Goal: Information Seeking & Learning: Learn about a topic

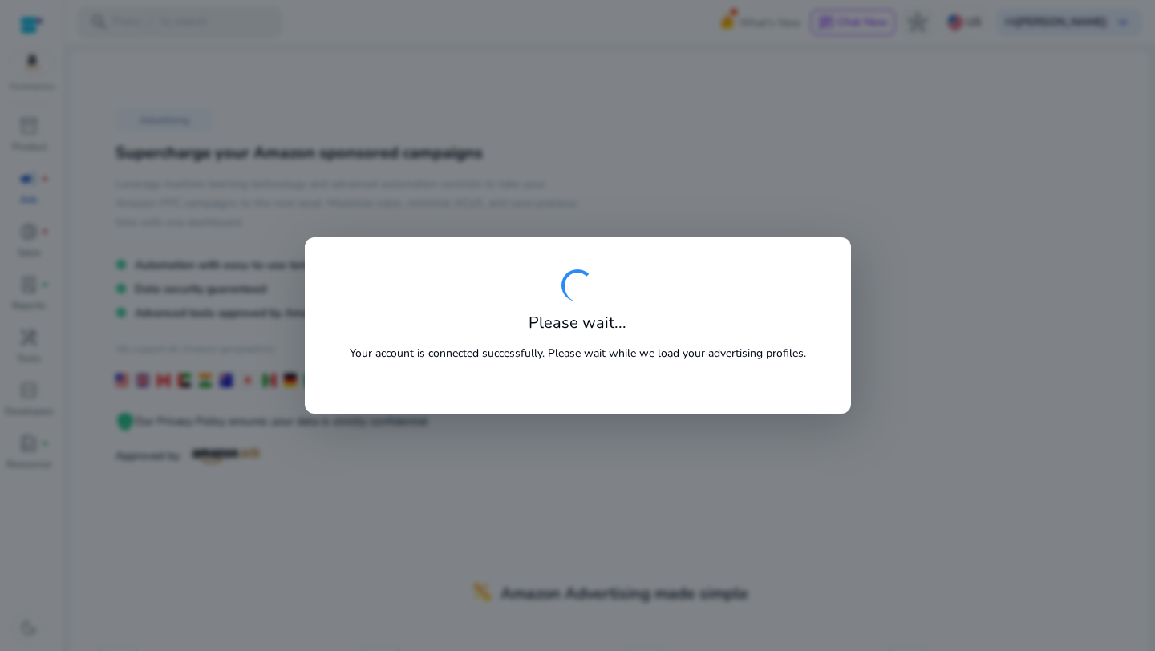
click at [592, 503] on div at bounding box center [577, 325] width 1155 height 651
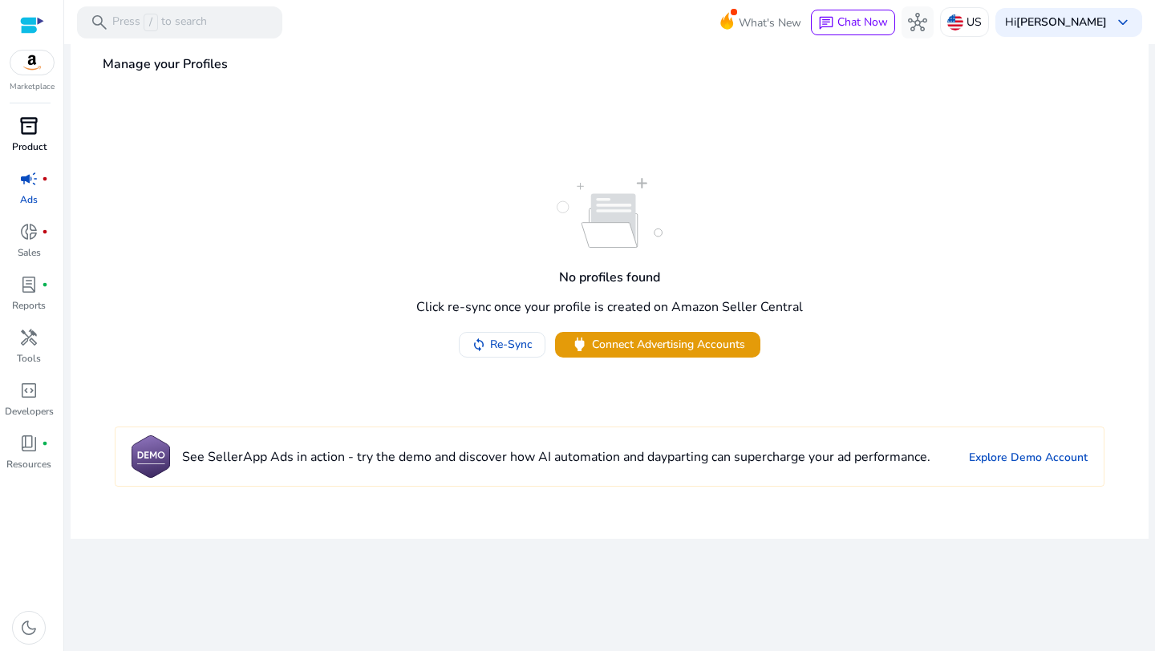
click at [29, 131] on span "inventory_2" at bounding box center [28, 125] width 19 height 19
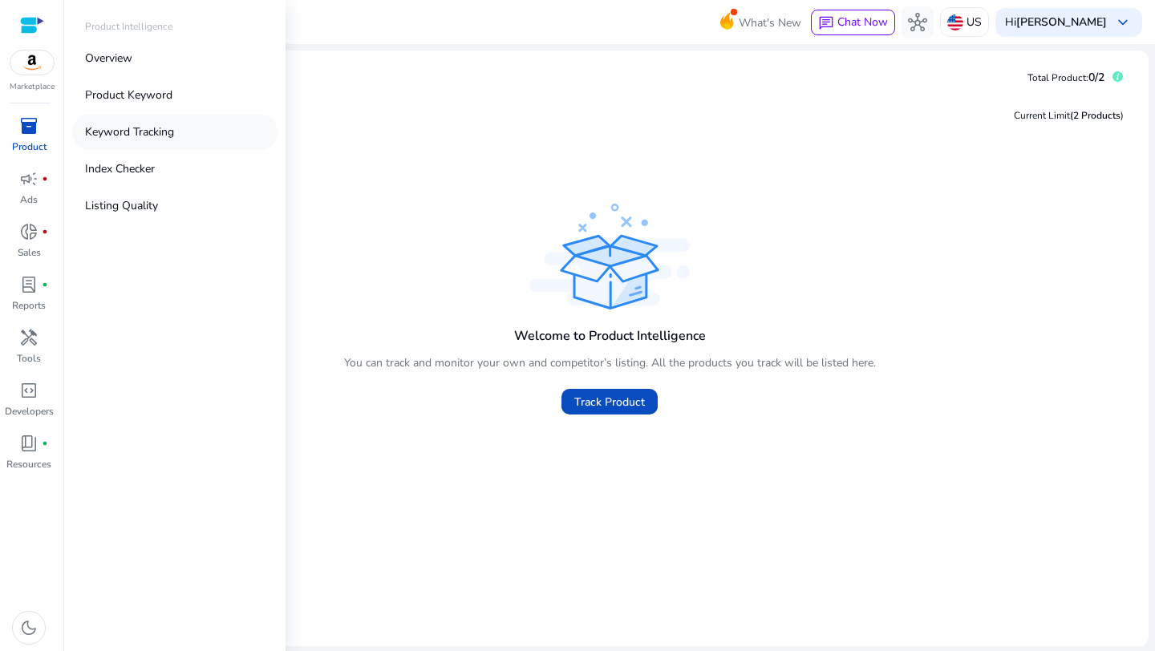
click at [164, 132] on p "Keyword Tracking" at bounding box center [129, 132] width 89 height 17
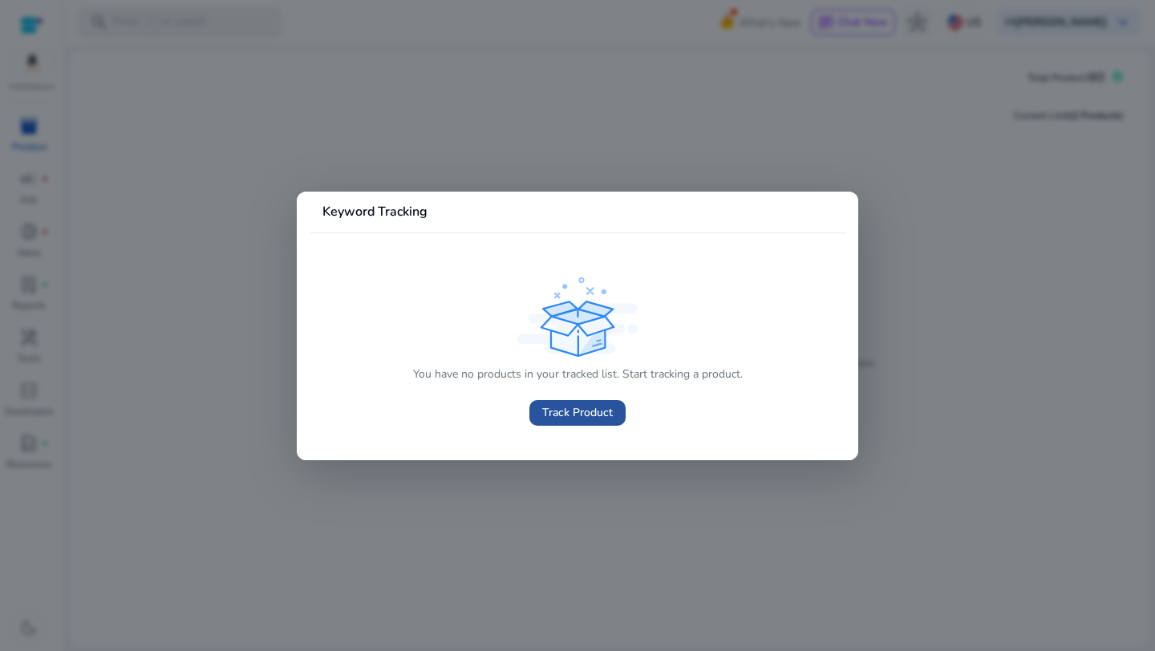
click at [556, 414] on span "Track Product" at bounding box center [577, 412] width 71 height 17
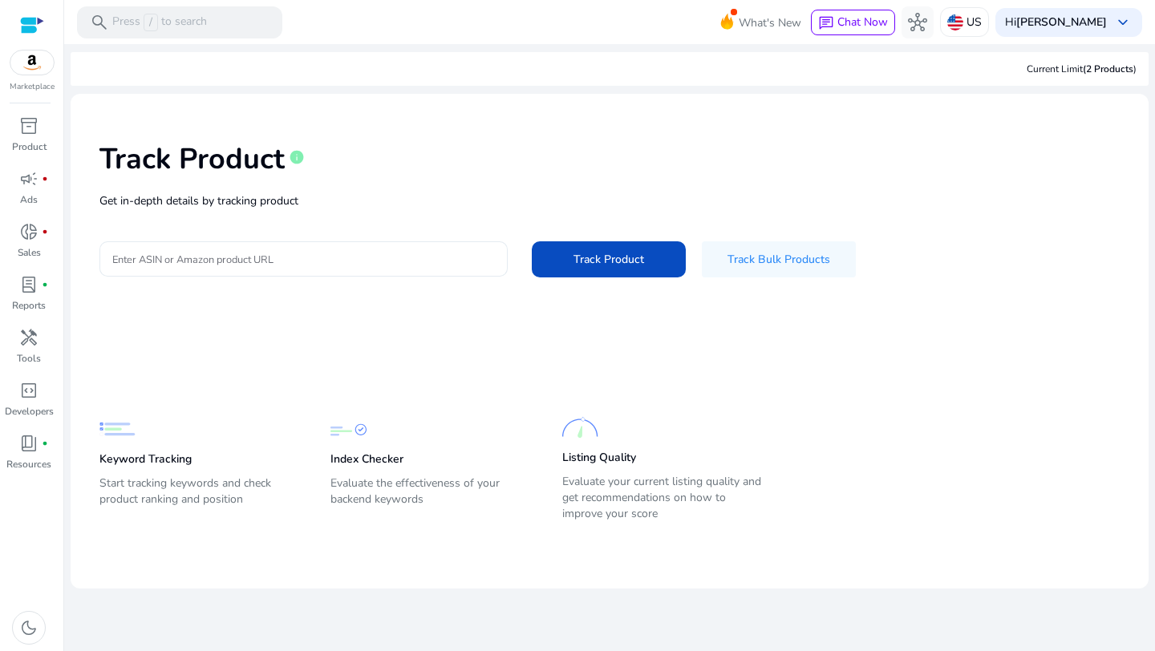
click at [310, 256] on input "Enter ASIN or Amazon product URL" at bounding box center [303, 259] width 383 height 18
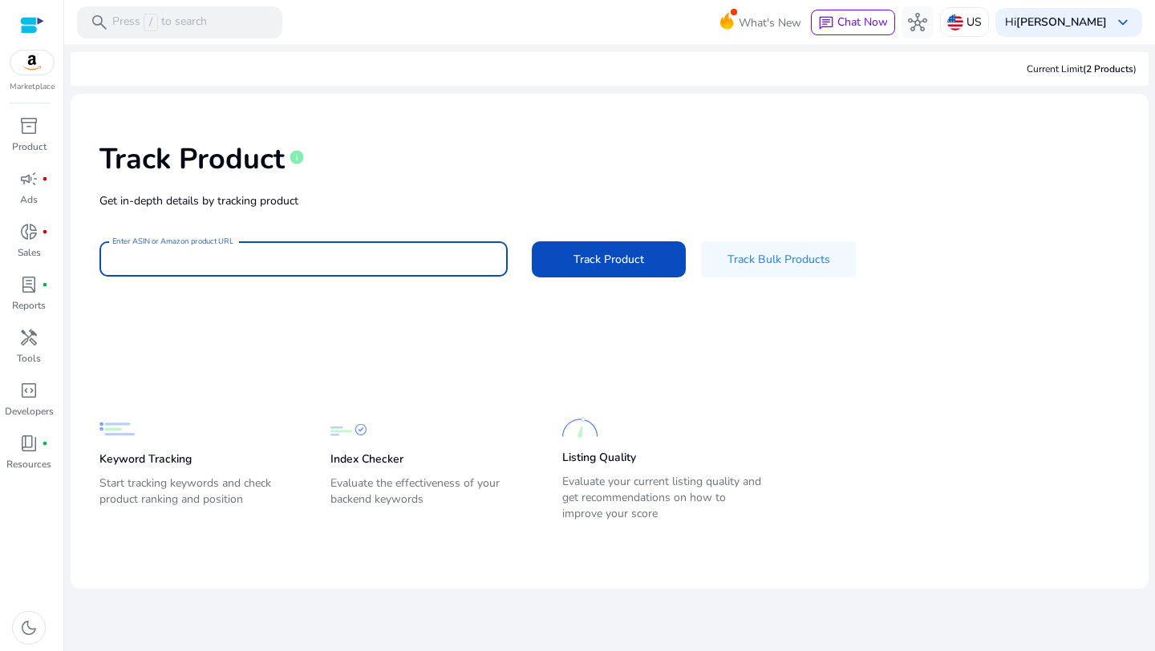
type input "**********"
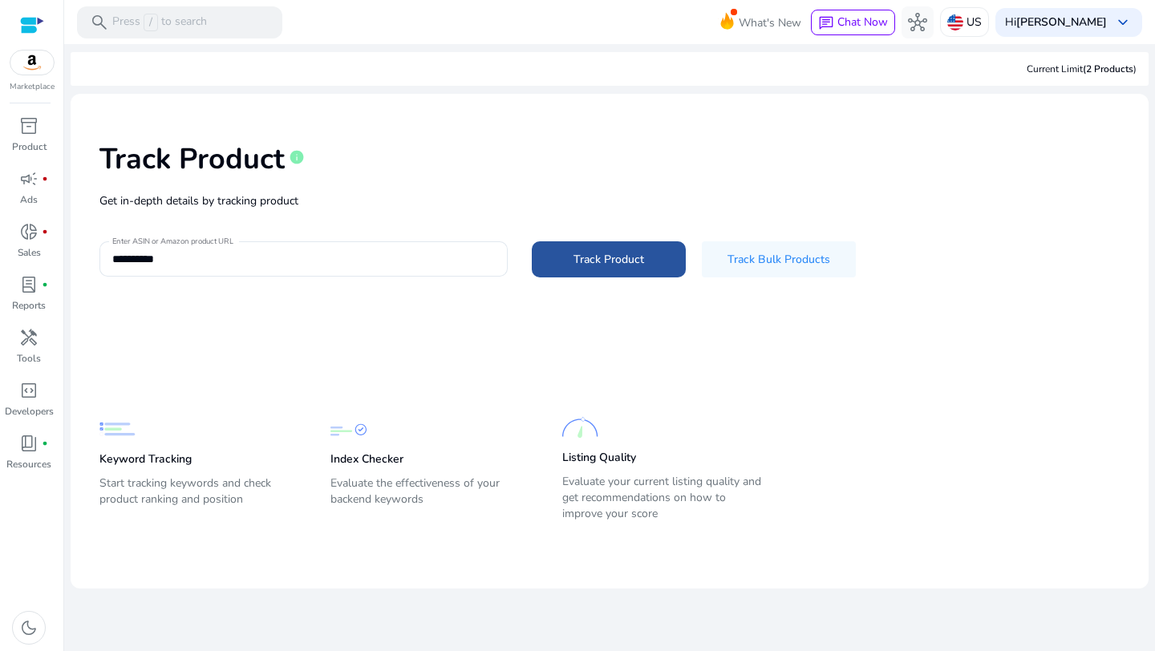
click at [636, 243] on span at bounding box center [609, 259] width 154 height 39
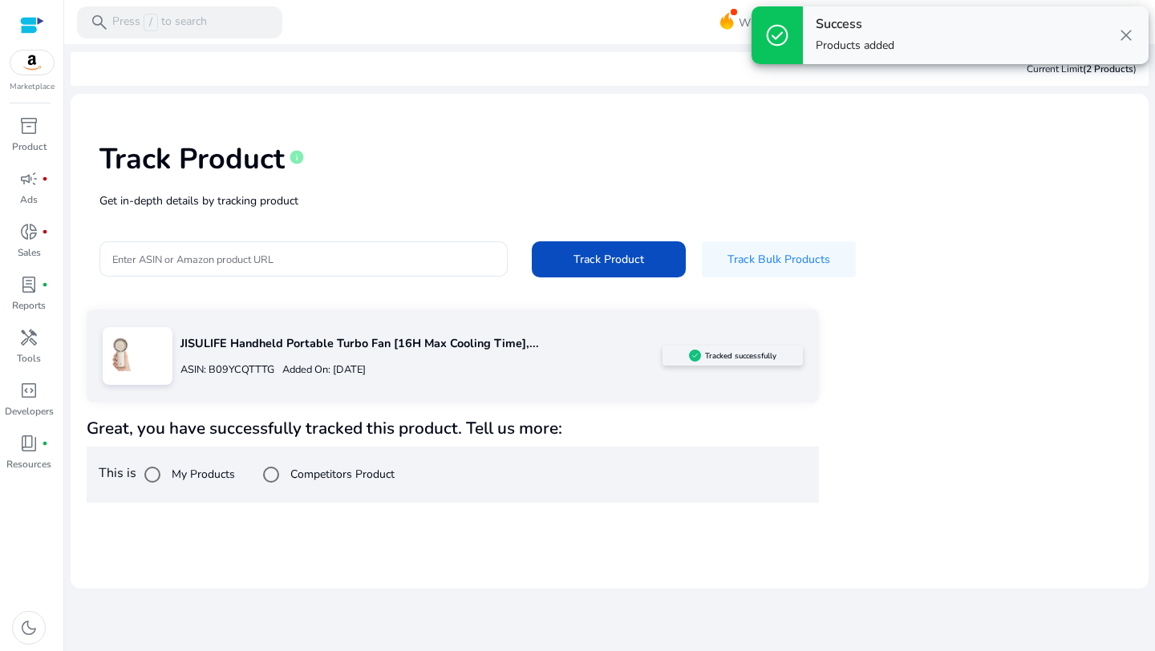
click at [174, 365] on div "JISULIFE Handheld Portable Turbo Fan [16H Max Cooling Time],... ASIN: B09YCQTTT…" at bounding box center [417, 356] width 490 height 61
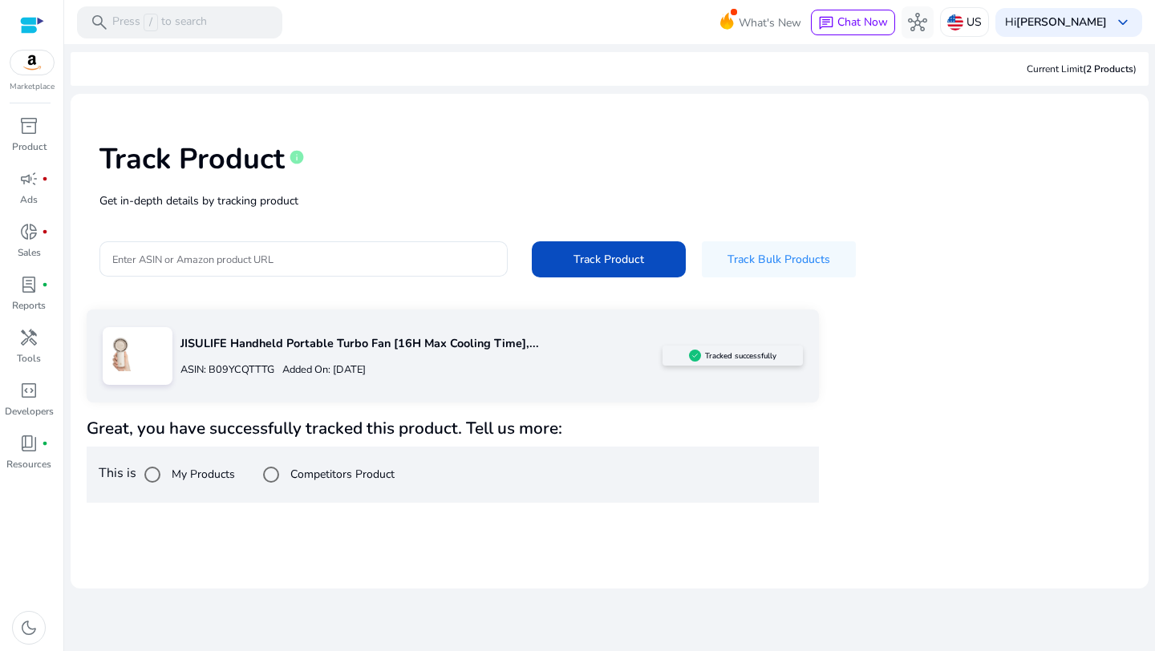
click at [249, 344] on p "JISULIFE Handheld Portable Turbo Fan [16H Max Cooling Time],..." at bounding box center [421, 344] width 482 height 18
click at [719, 353] on h5 "Tracked successfully" at bounding box center [740, 356] width 71 height 10
click at [252, 276] on div at bounding box center [303, 258] width 383 height 35
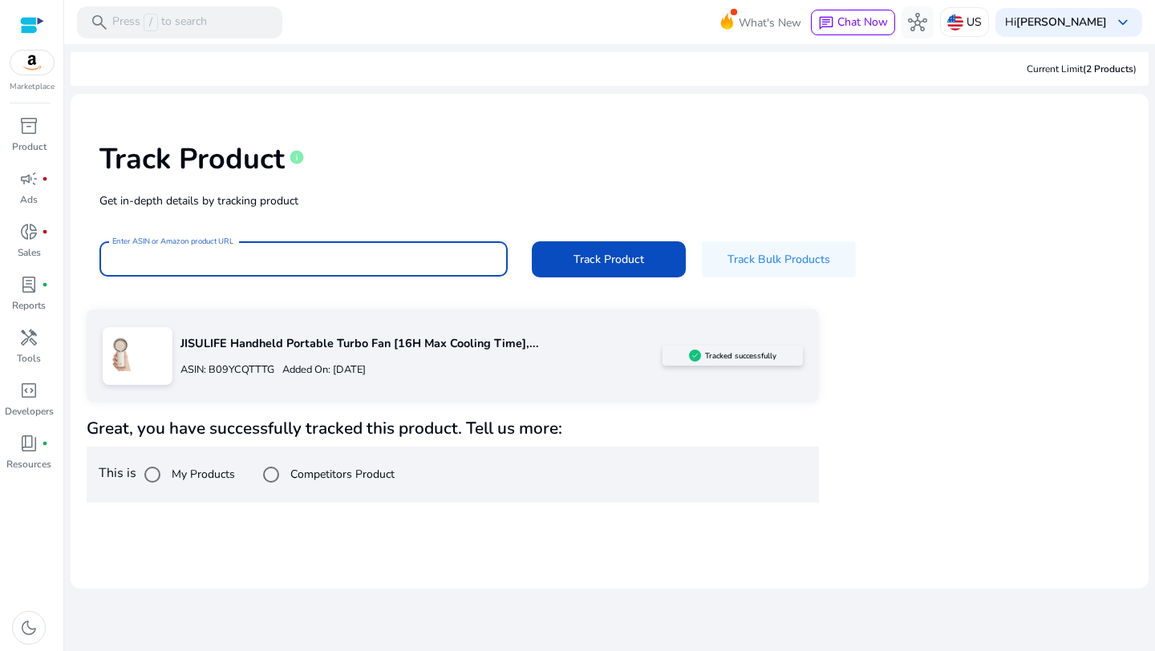
click at [261, 252] on input "Enter ASIN or Amazon product URL" at bounding box center [303, 259] width 383 height 18
click at [228, 285] on div "Track Product info Get in-depth details by tracking product Enter ASIN or Amazo…" at bounding box center [609, 208] width 1052 height 203
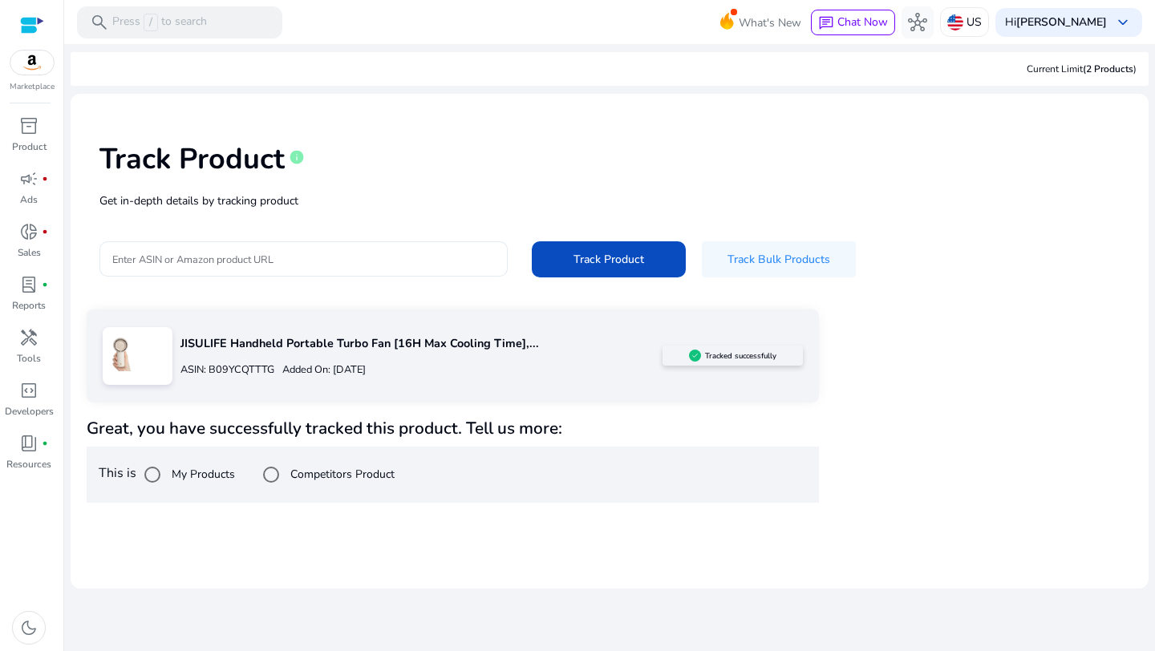
click at [237, 262] on input "Enter ASIN or Amazon product URL" at bounding box center [303, 259] width 383 height 18
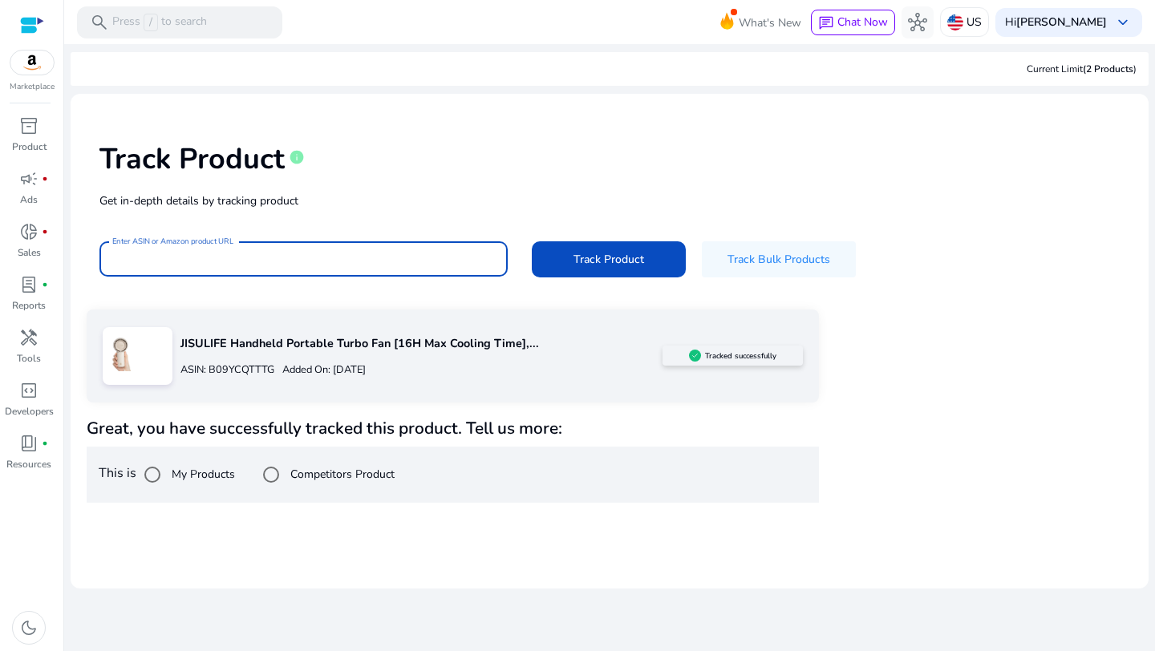
paste input "**********"
type input "**********"
click at [532, 241] on button "Track Product" at bounding box center [609, 259] width 154 height 36
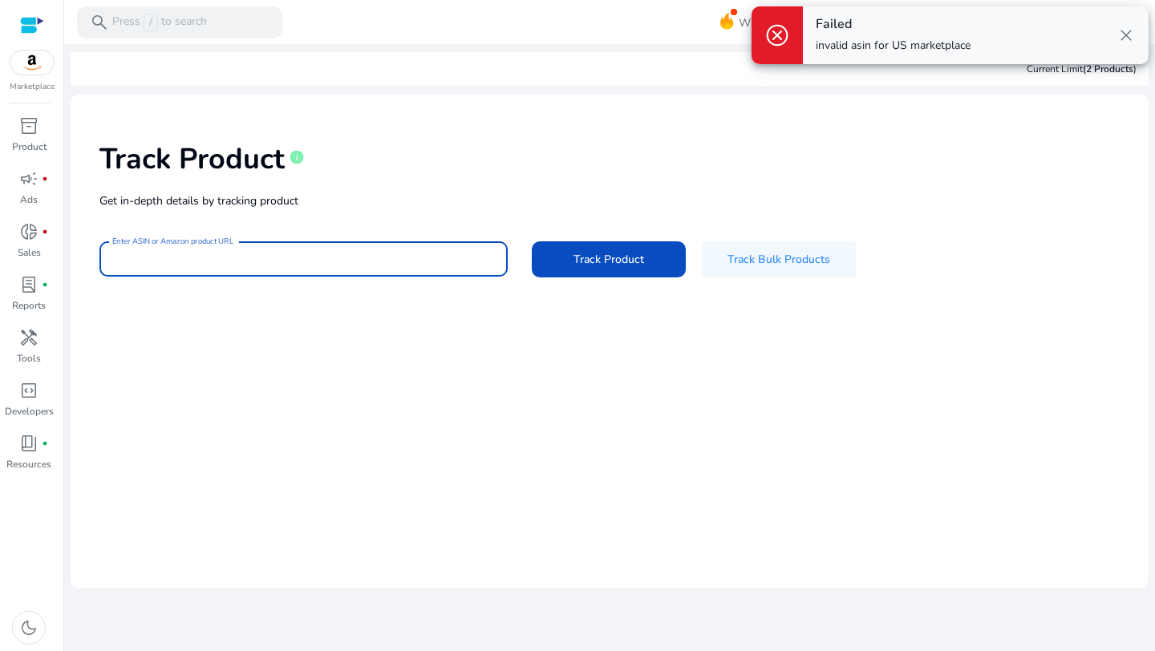
click at [342, 242] on div at bounding box center [303, 258] width 383 height 35
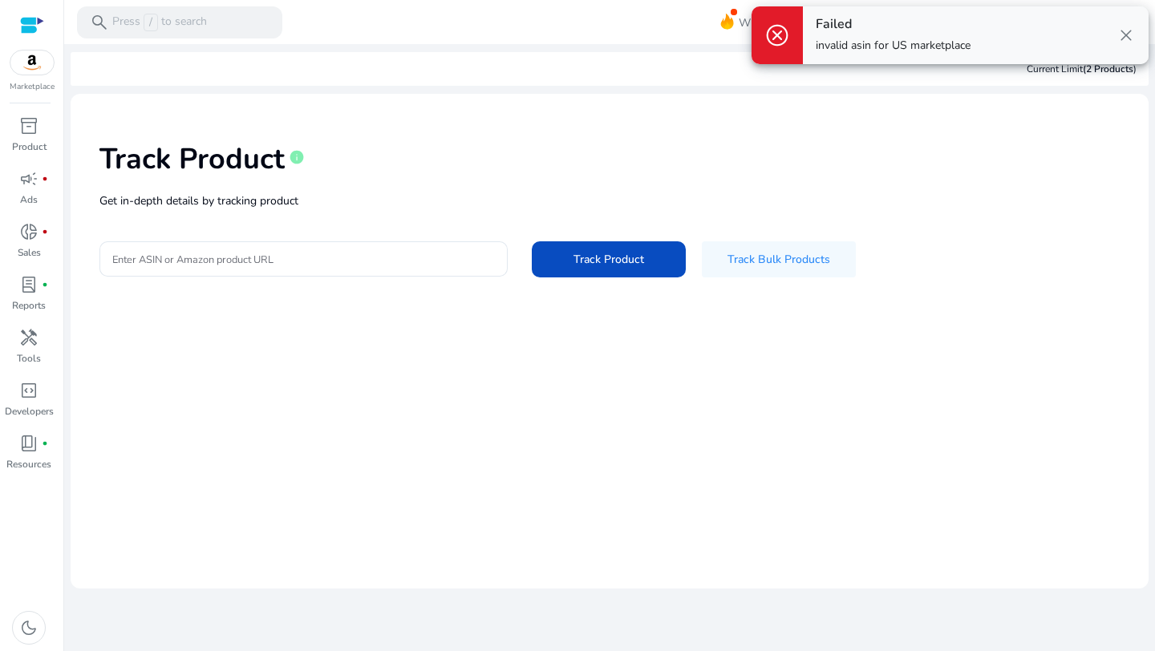
click at [414, 281] on div "Track Product info Get in-depth details by tracking product Enter ASIN or Amazo…" at bounding box center [609, 208] width 1052 height 203
click at [361, 275] on div at bounding box center [303, 258] width 383 height 35
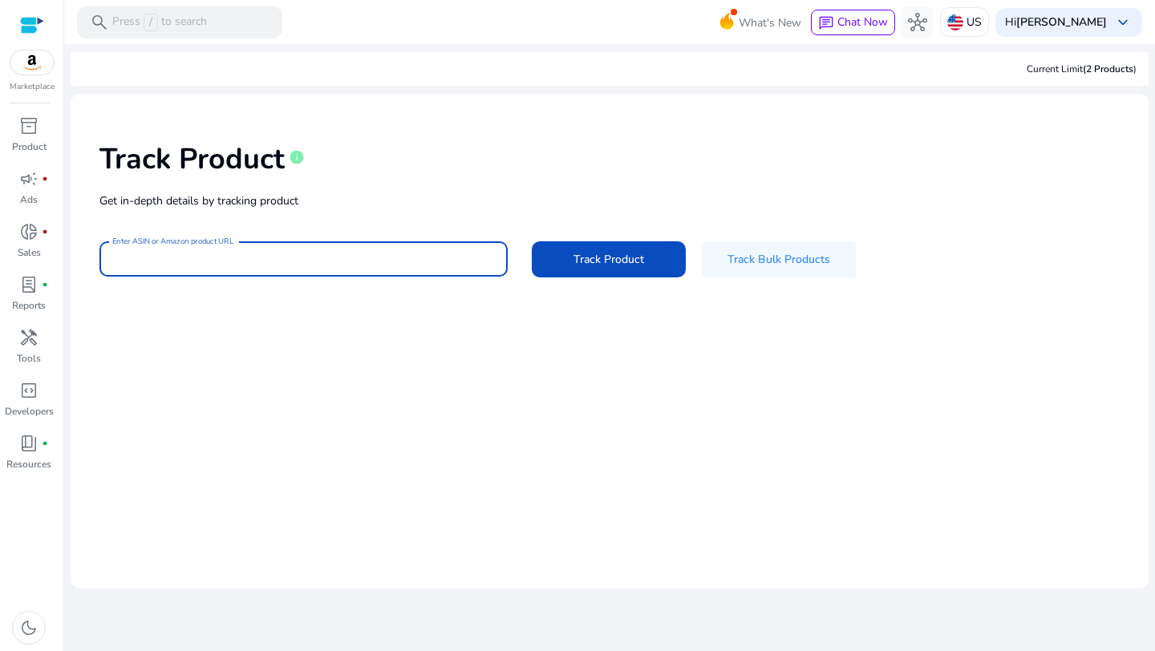
click at [361, 273] on div at bounding box center [303, 258] width 383 height 35
click at [776, 174] on div "Track Product info" at bounding box center [609, 156] width 1020 height 66
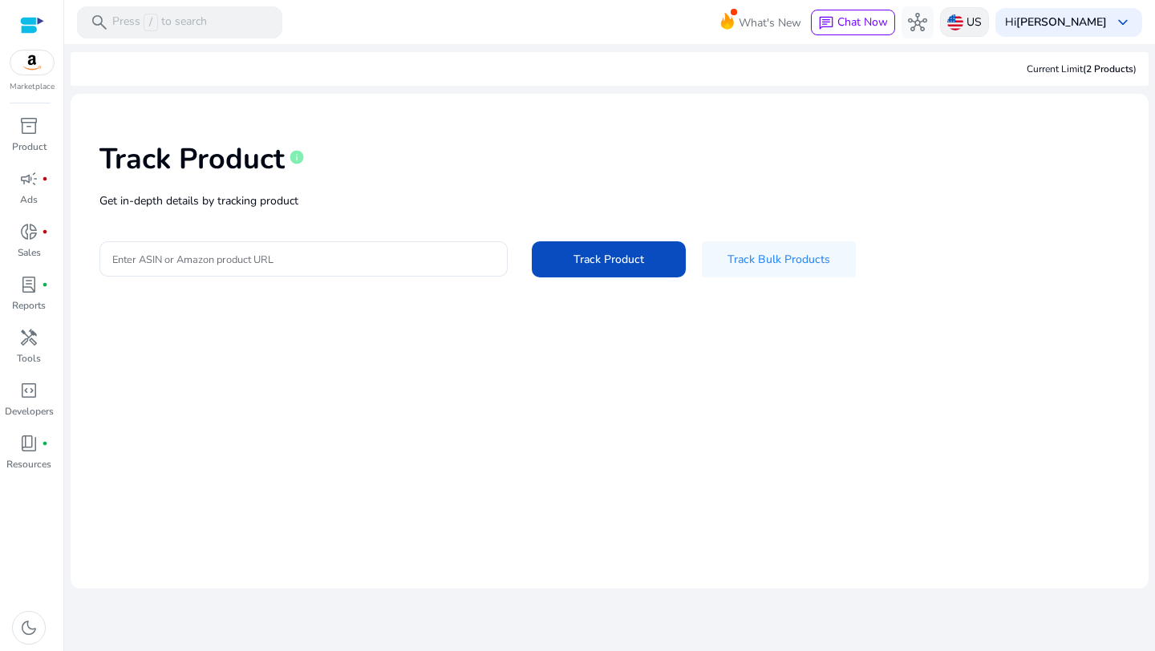
click at [982, 14] on p "US" at bounding box center [974, 22] width 15 height 28
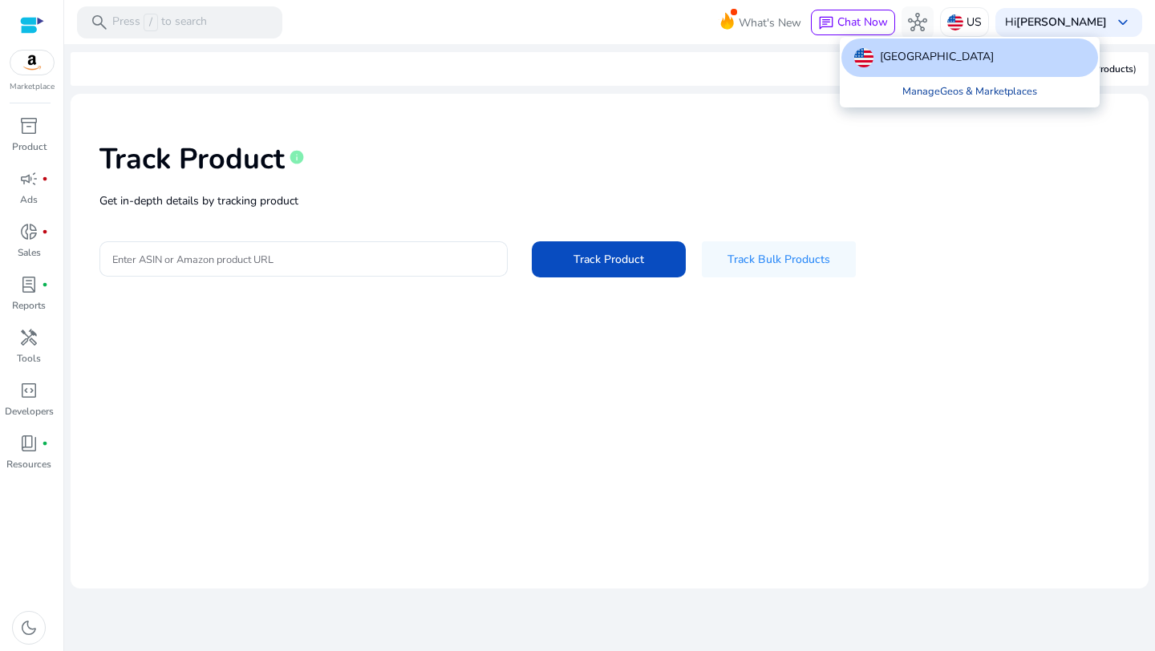
click at [947, 93] on link "Manage Geos & Marketplaces" at bounding box center [970, 91] width 160 height 29
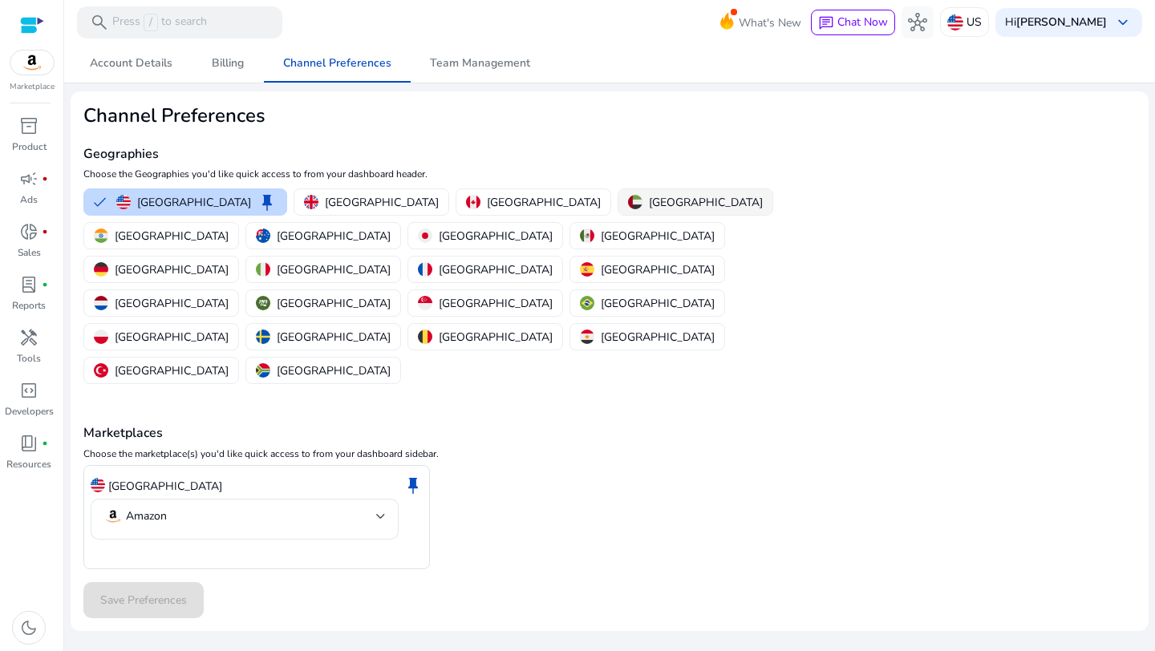
click at [649, 209] on p "[GEOGRAPHIC_DATA]" at bounding box center [706, 202] width 114 height 17
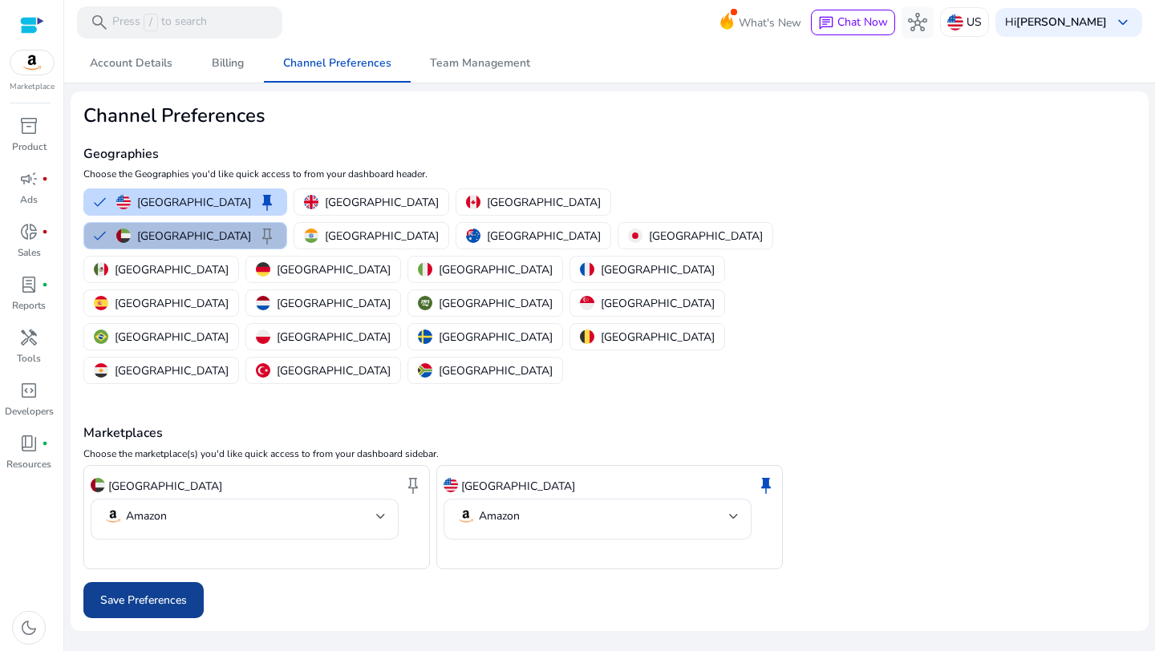
click at [121, 582] on span at bounding box center [143, 601] width 120 height 39
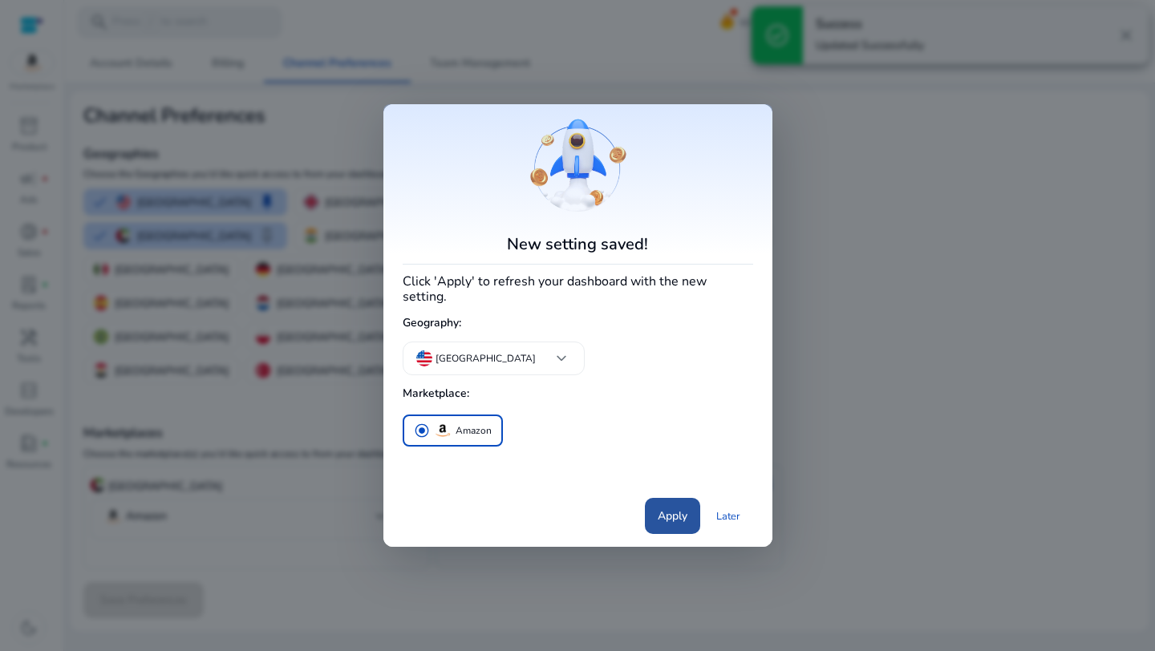
click at [671, 508] on span "Apply" at bounding box center [673, 516] width 30 height 17
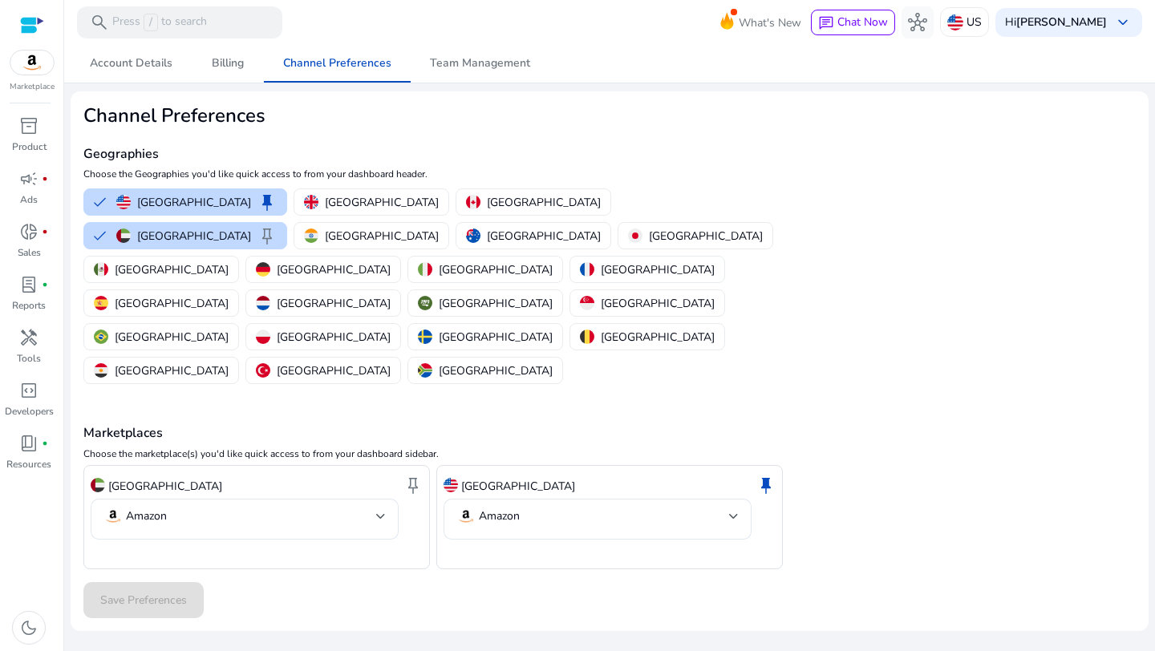
click at [28, 48] on div at bounding box center [32, 25] width 24 height 50
click at [22, 134] on span "inventory_2" at bounding box center [28, 125] width 19 height 19
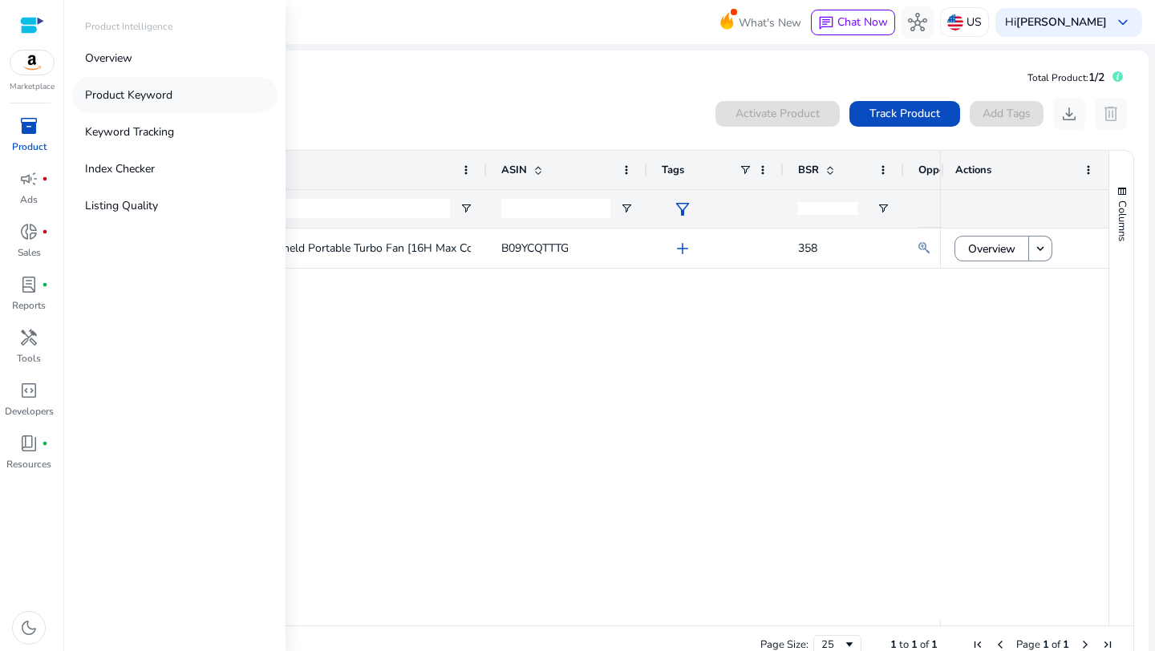
click at [145, 102] on p "Product Keyword" at bounding box center [128, 95] width 87 height 17
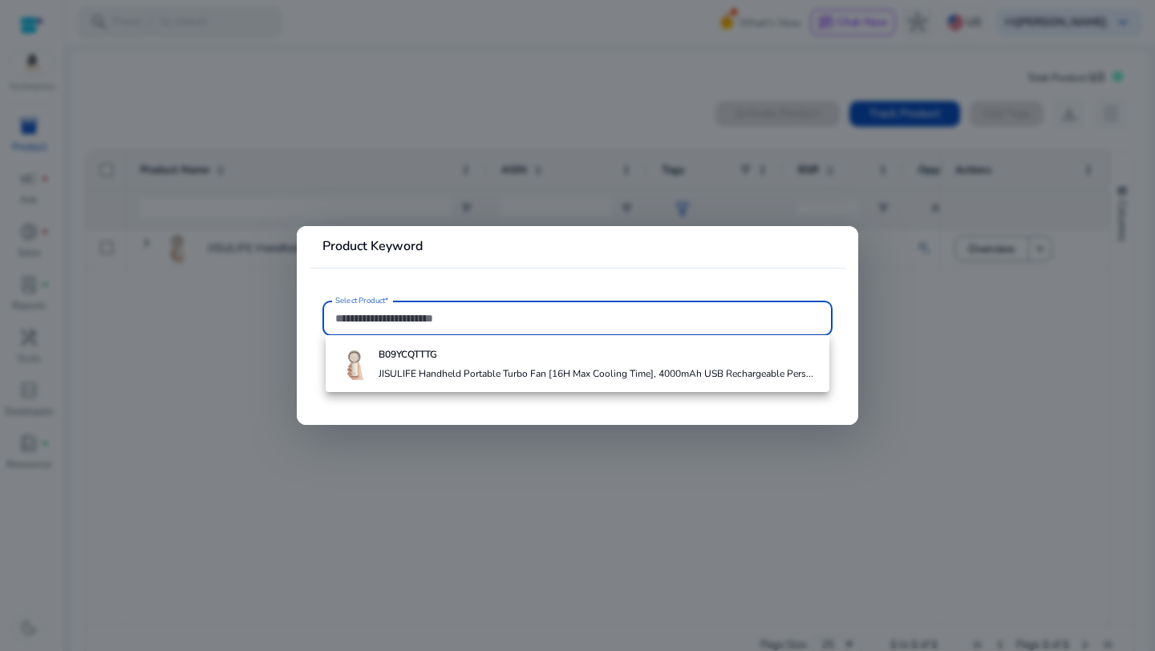
click at [414, 305] on div at bounding box center [577, 318] width 484 height 35
click at [440, 310] on input "Select Product*" at bounding box center [577, 319] width 484 height 18
paste input "**********"
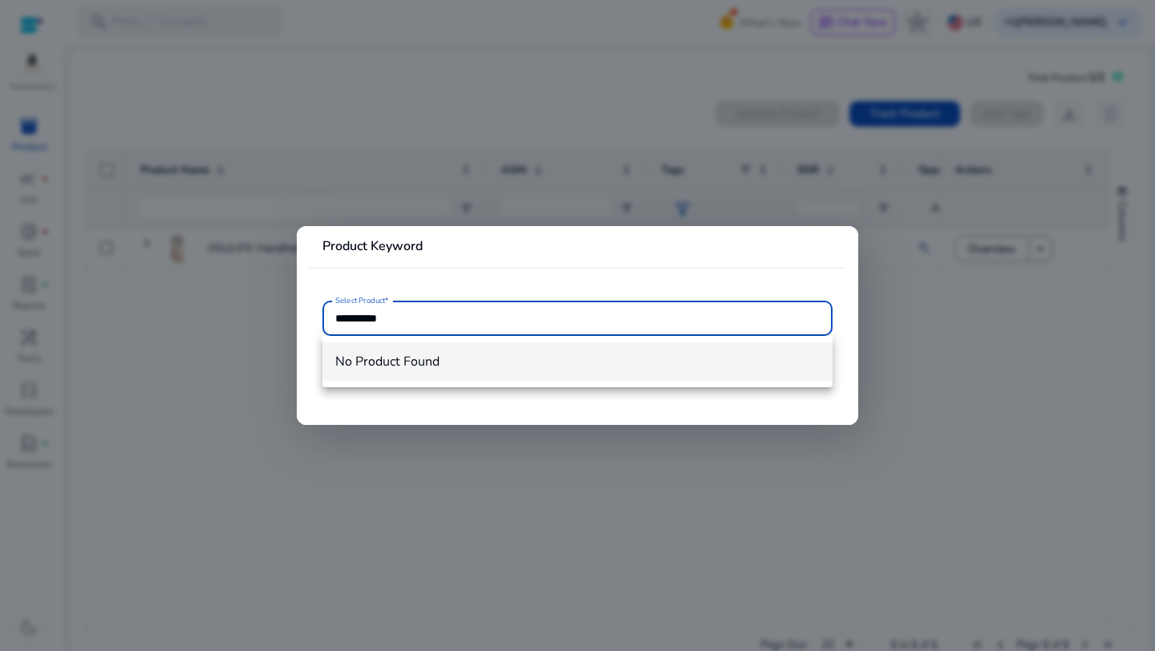
type input "**********"
click at [485, 379] on mat-option "No Product Found" at bounding box center [577, 362] width 510 height 39
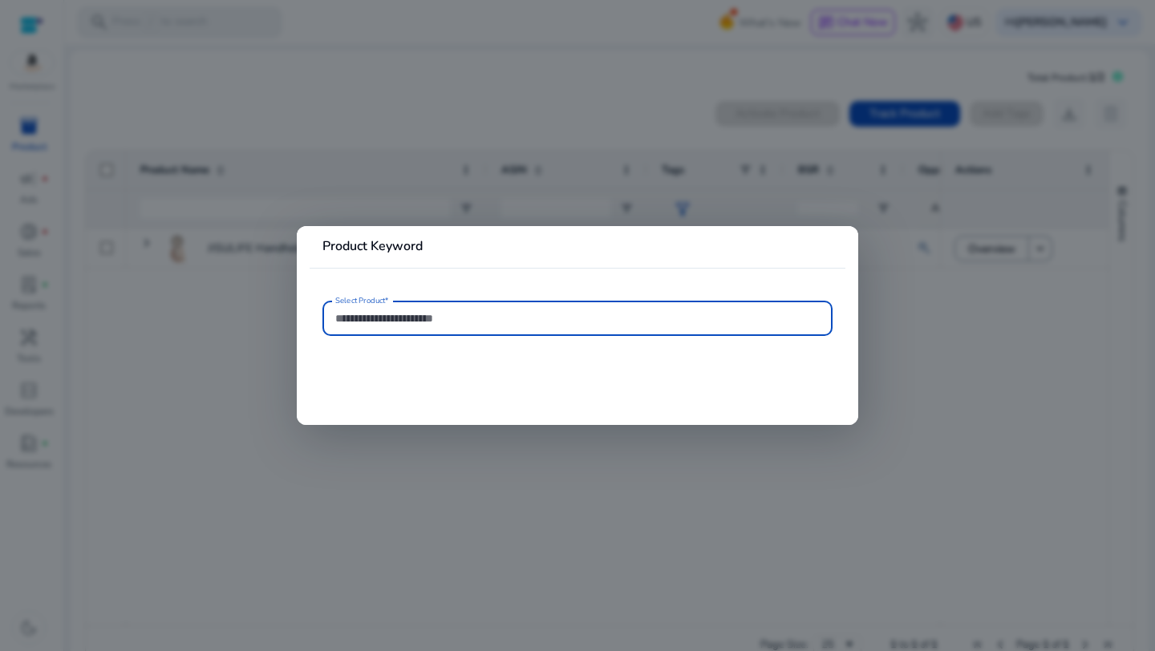
click at [532, 325] on input "Select Product*" at bounding box center [577, 319] width 484 height 18
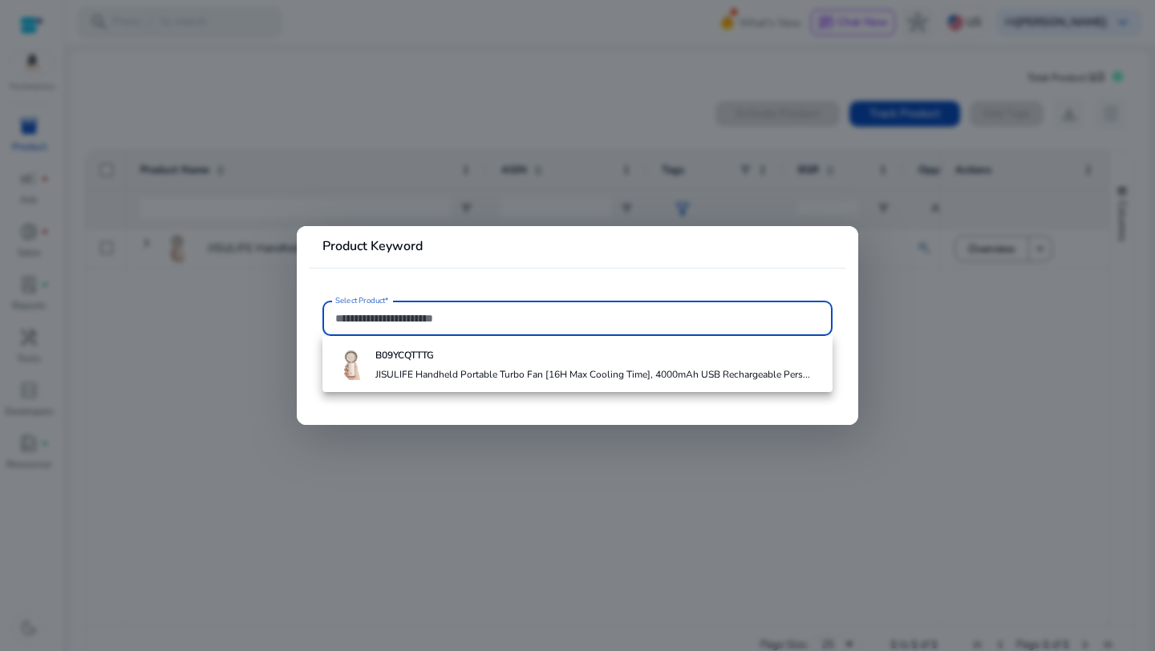
paste input "**********"
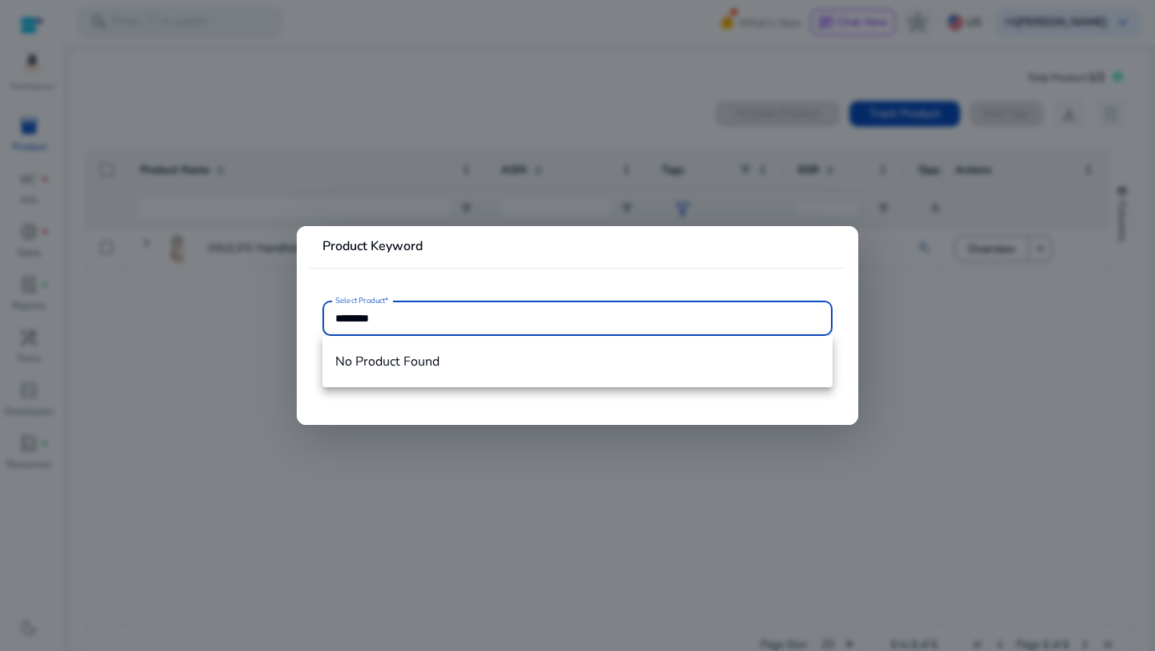
type input "*******"
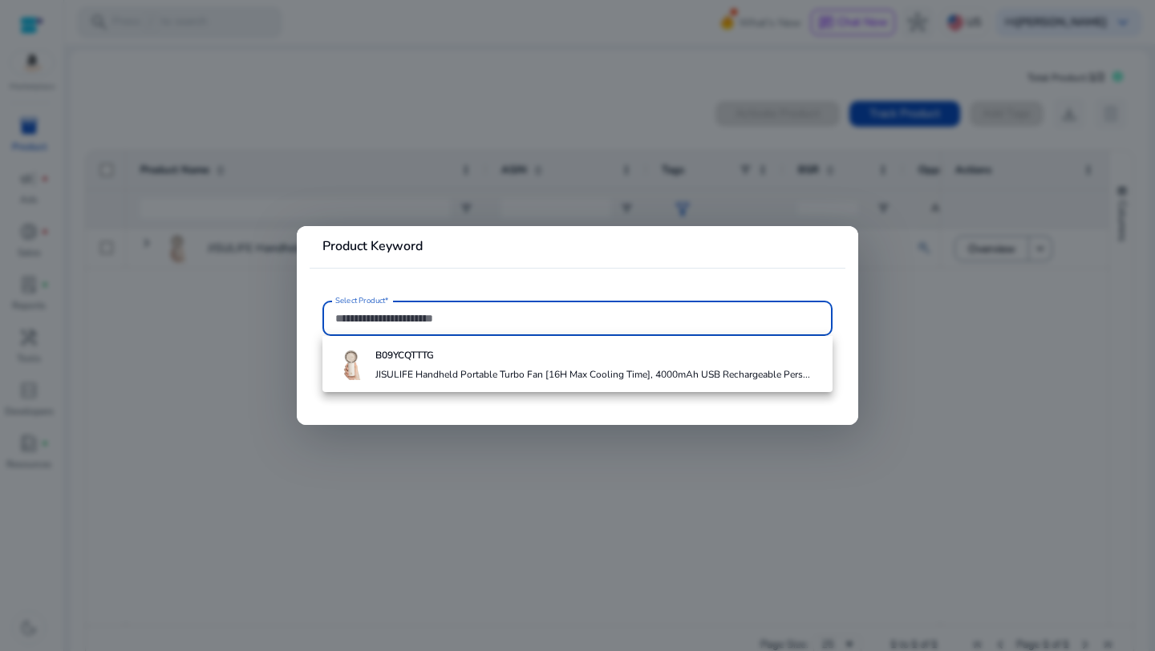
click at [529, 367] on div "B09YCQTTTG JISULIFE Handheld Portable Turbo Fan [16H Max Cooling Time], 4000mAh…" at bounding box center [592, 364] width 435 height 43
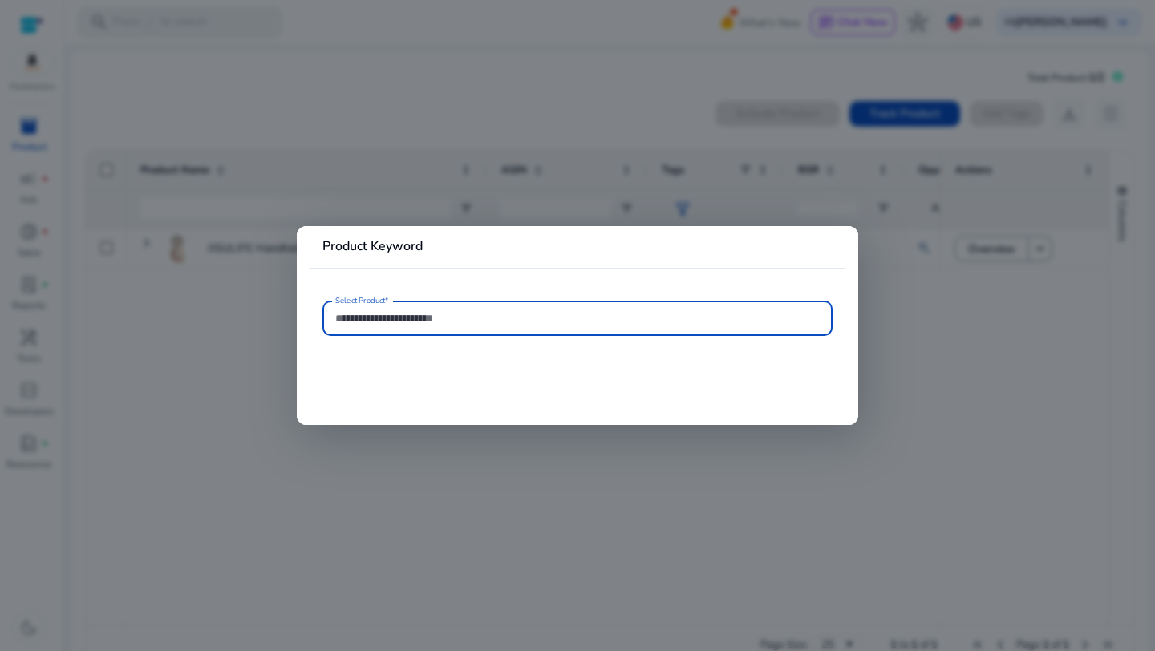
type input "**********"
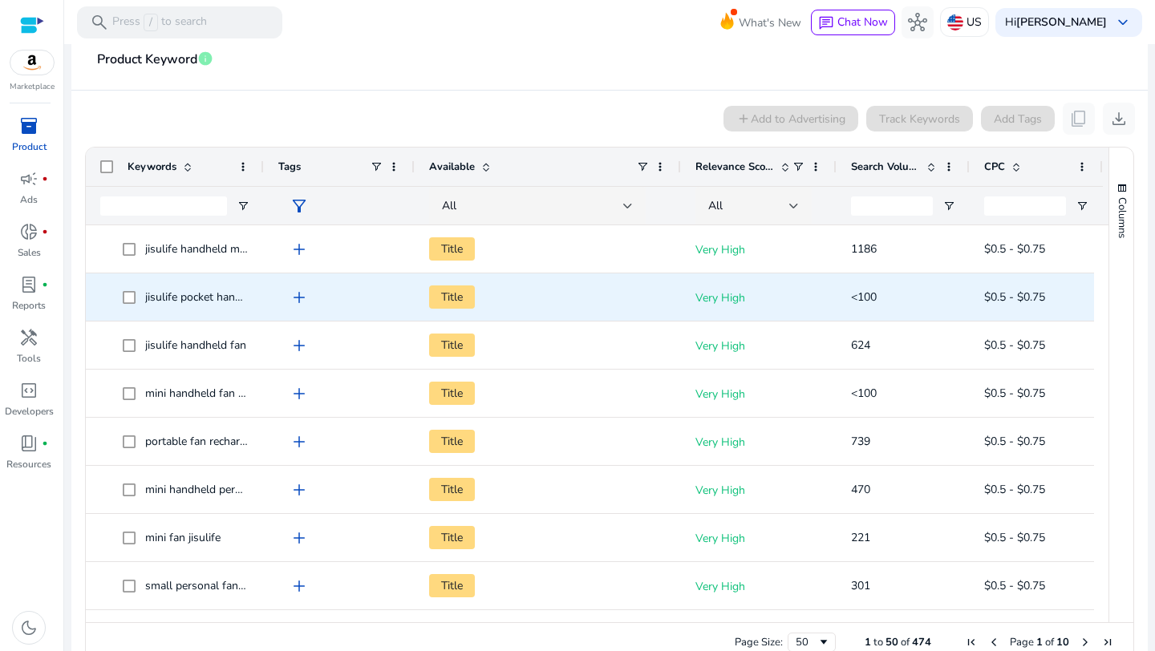
scroll to position [271, 0]
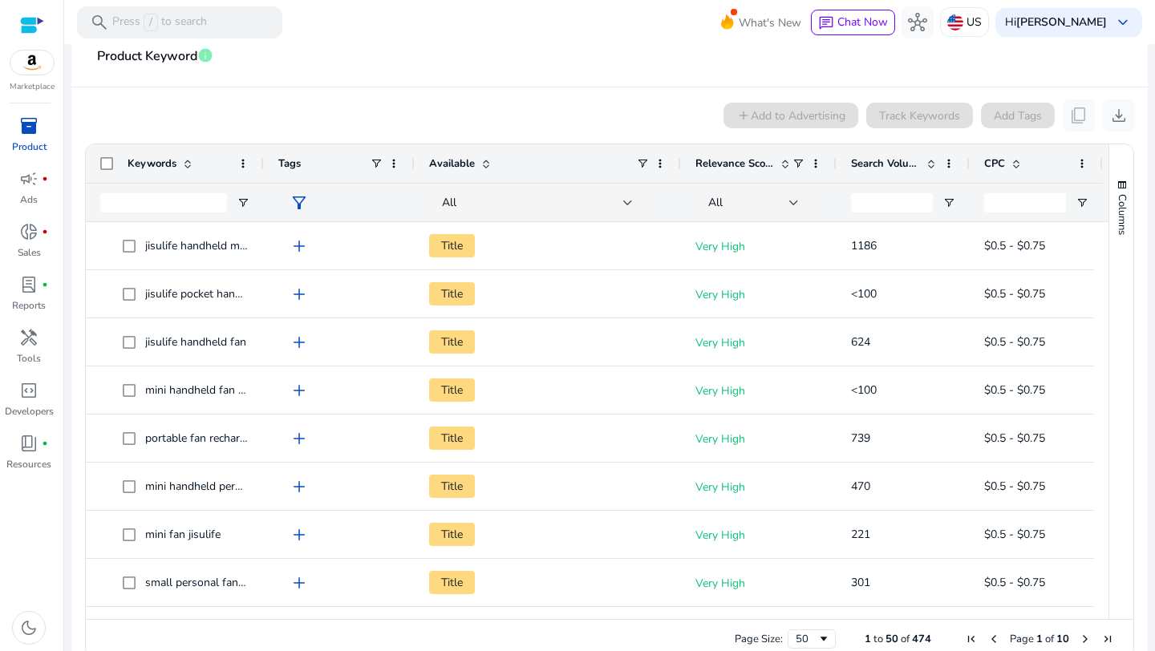
click at [748, 167] on span "Relevance Score" at bounding box center [734, 163] width 79 height 14
click at [738, 162] on span "Relevance Score" at bounding box center [734, 163] width 79 height 14
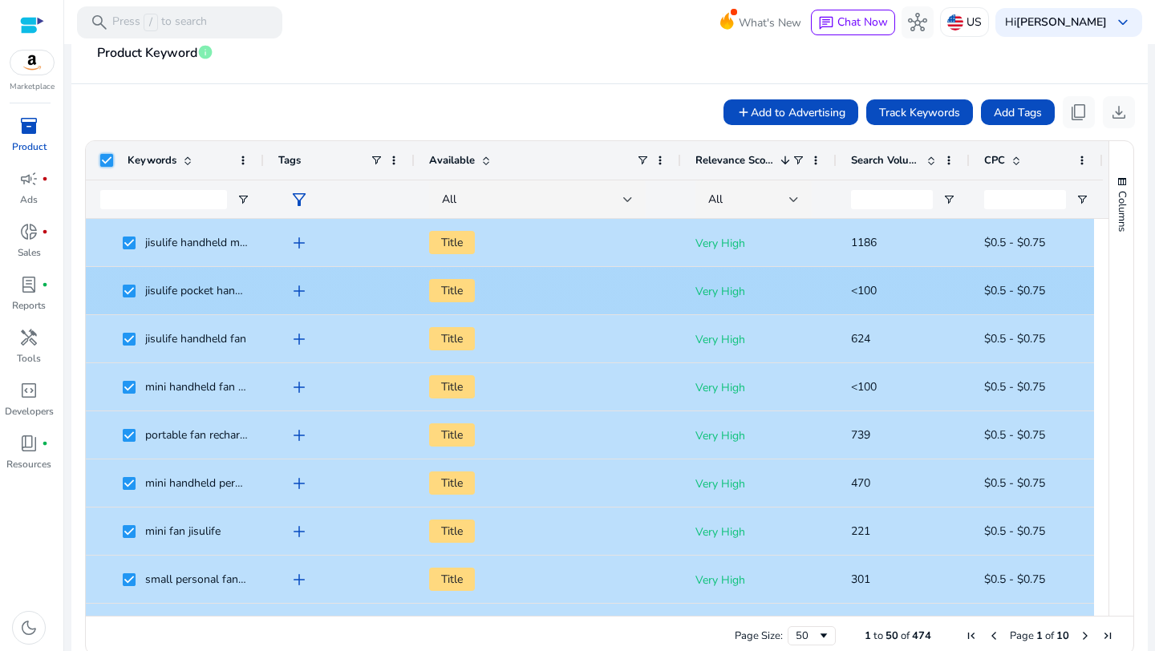
scroll to position [275, 0]
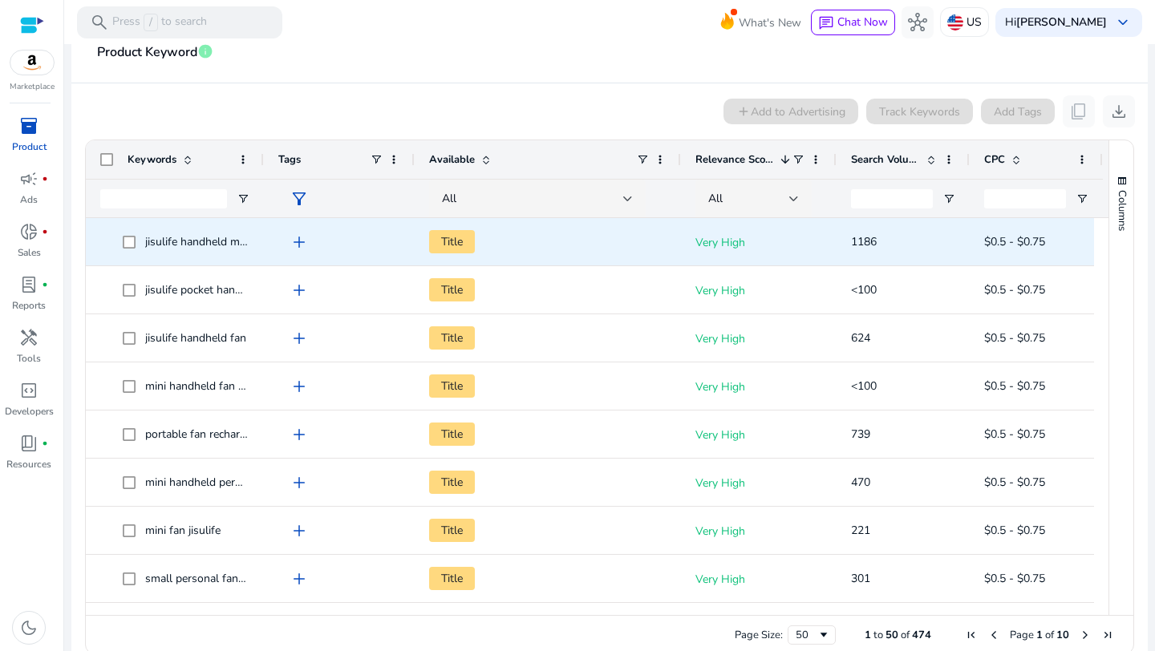
click at [448, 241] on span "Title" at bounding box center [452, 241] width 46 height 23
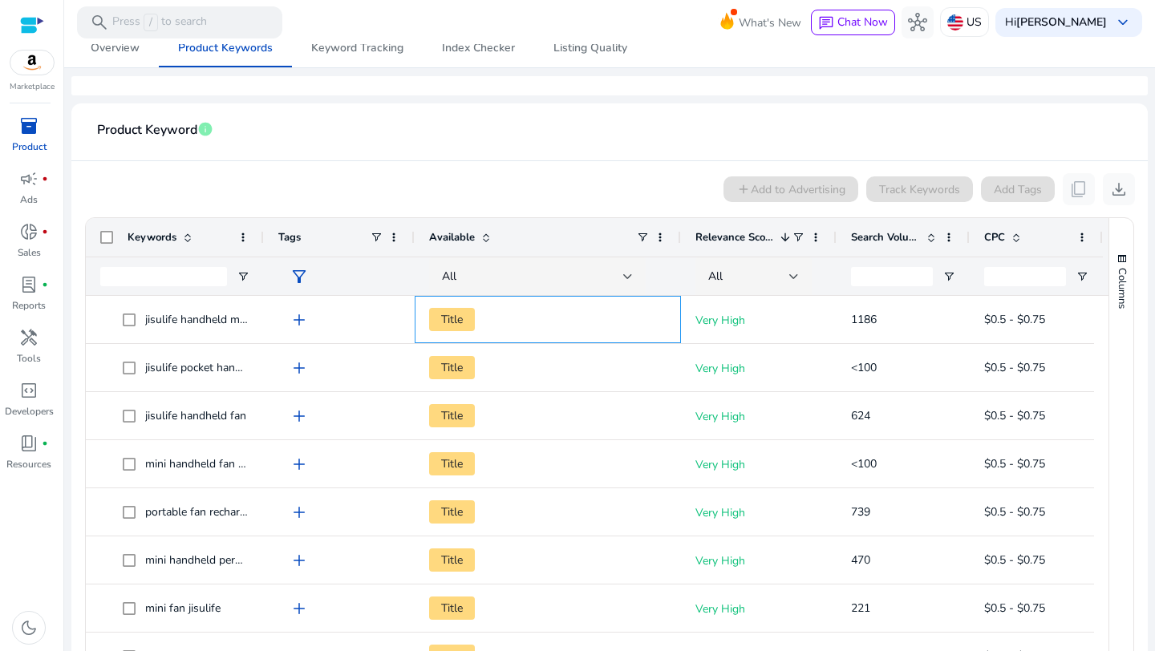
scroll to position [178, 0]
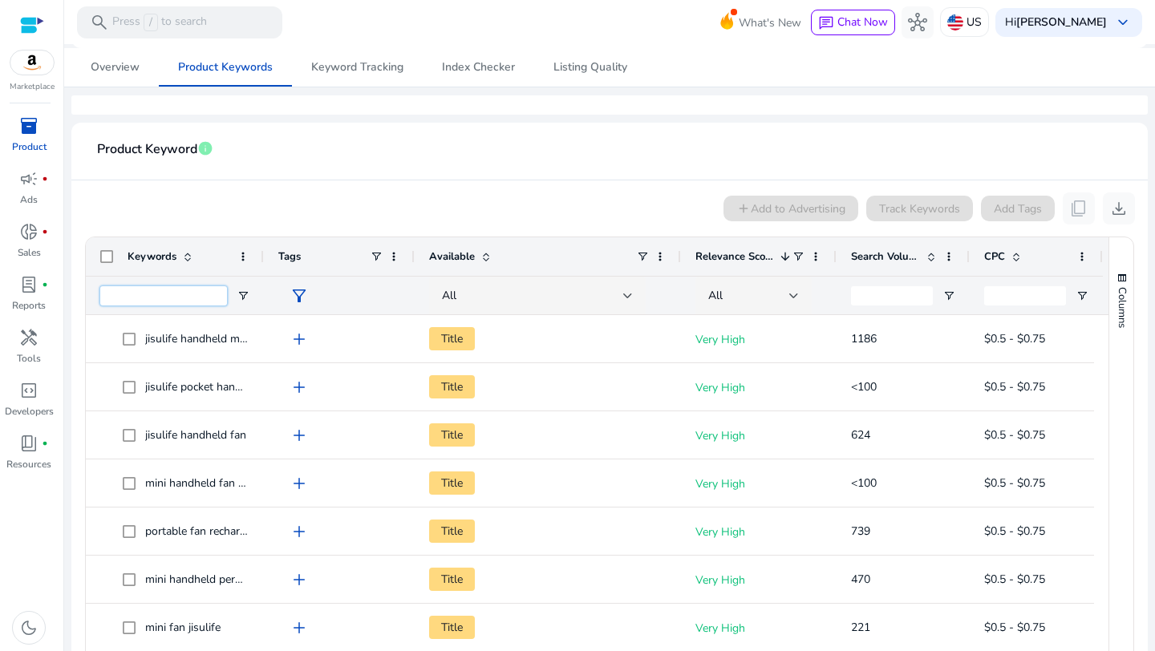
click at [175, 289] on input "Keywords Filter Input" at bounding box center [163, 295] width 127 height 19
paste input "**********"
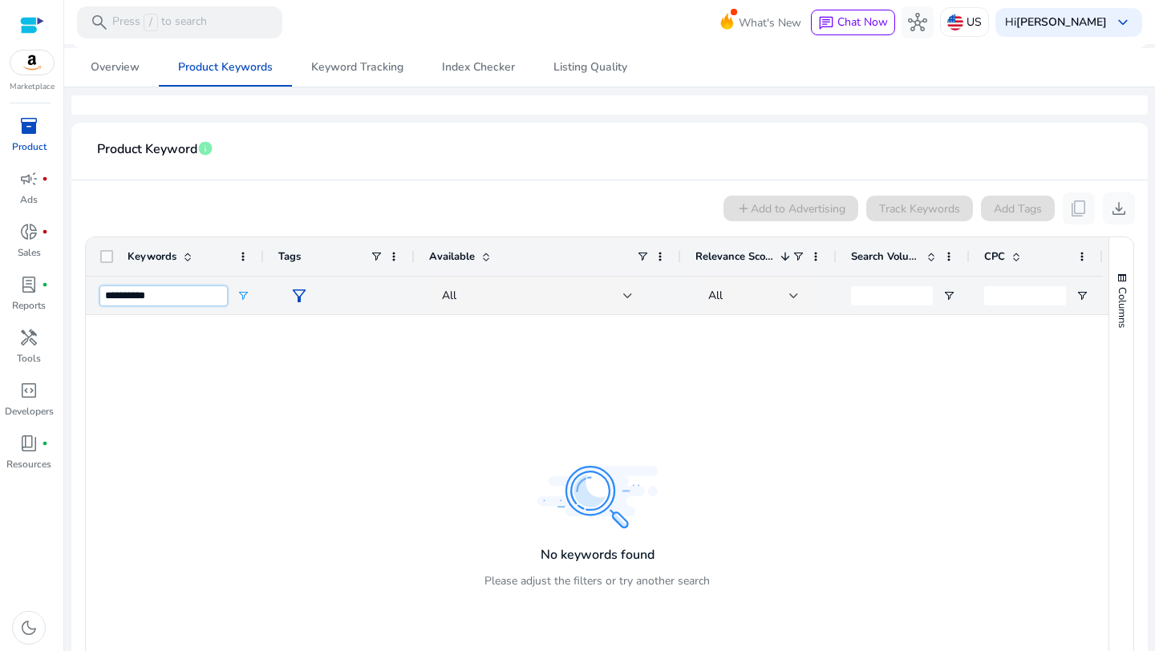
click at [185, 302] on input "**********" at bounding box center [163, 295] width 127 height 19
type input "*"
click at [891, 300] on input "Search Volume Filter Input" at bounding box center [892, 295] width 82 height 19
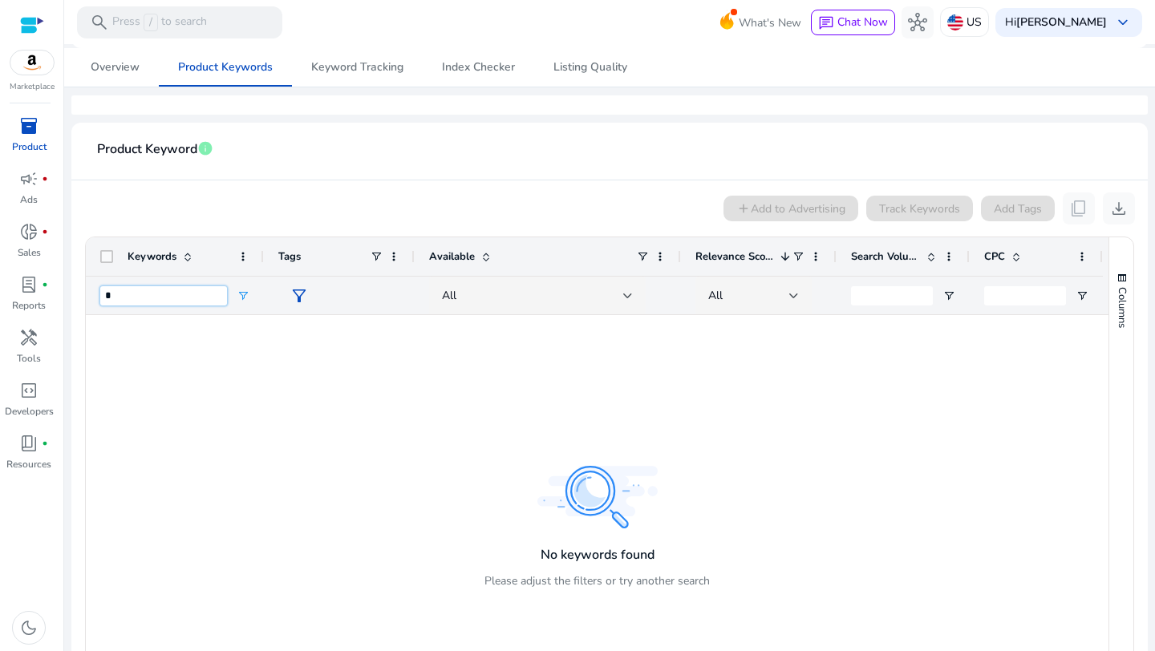
click at [180, 292] on input "*" at bounding box center [163, 295] width 127 height 19
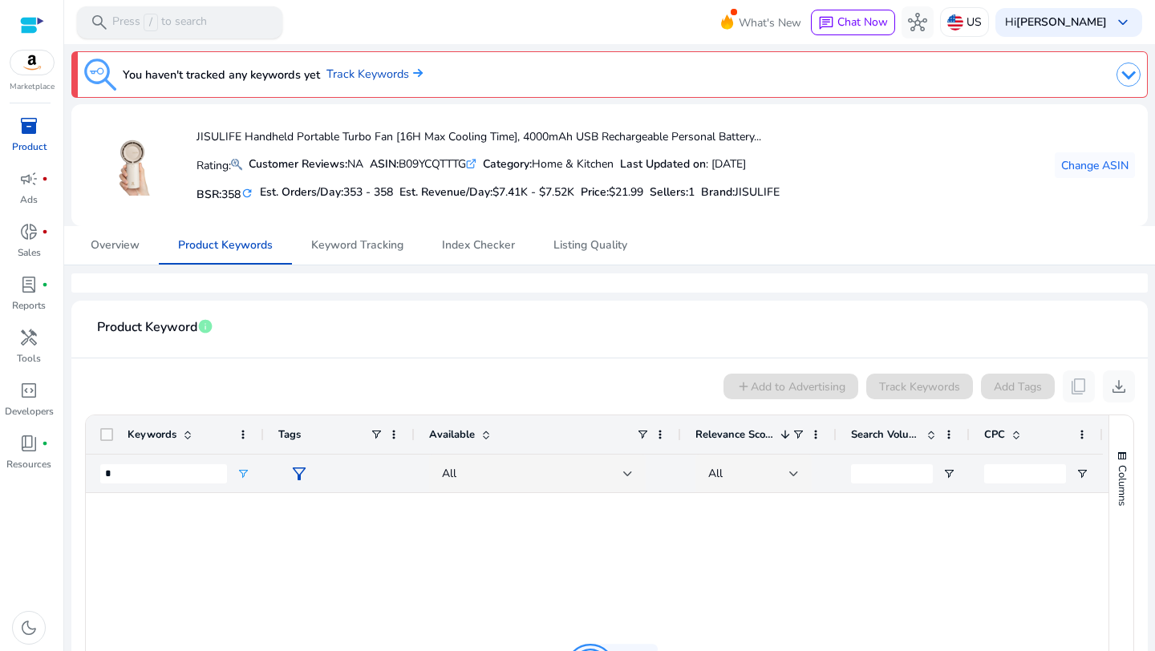
click at [182, 21] on p "Press / to search" at bounding box center [159, 23] width 95 height 18
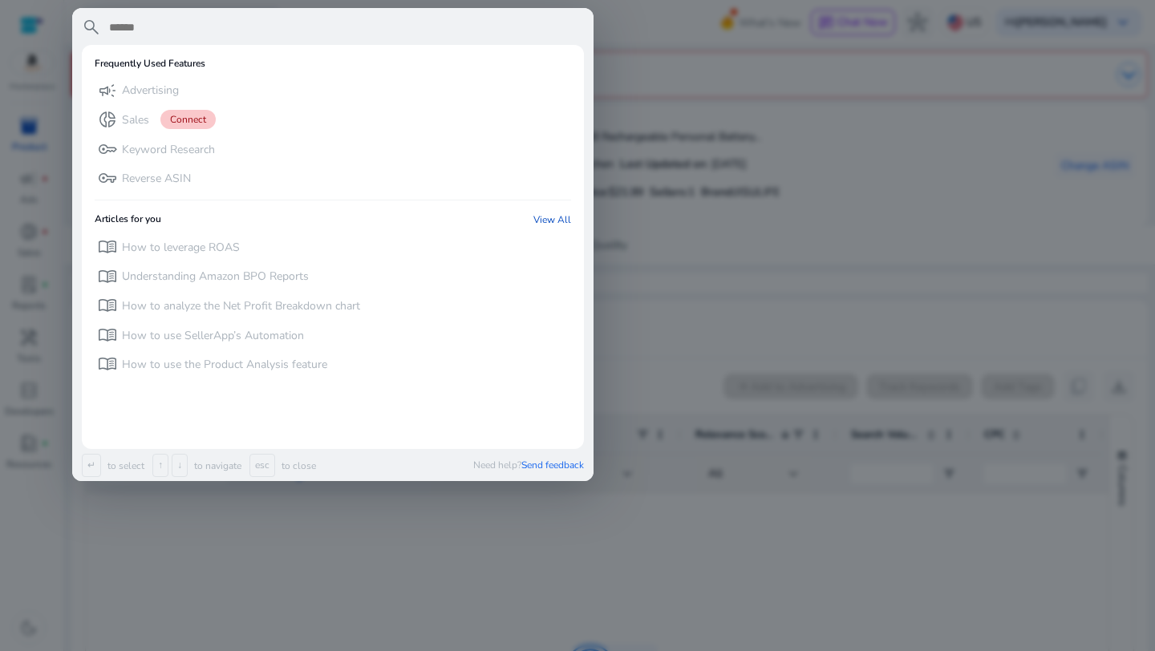
click at [722, 53] on div at bounding box center [577, 325] width 1155 height 651
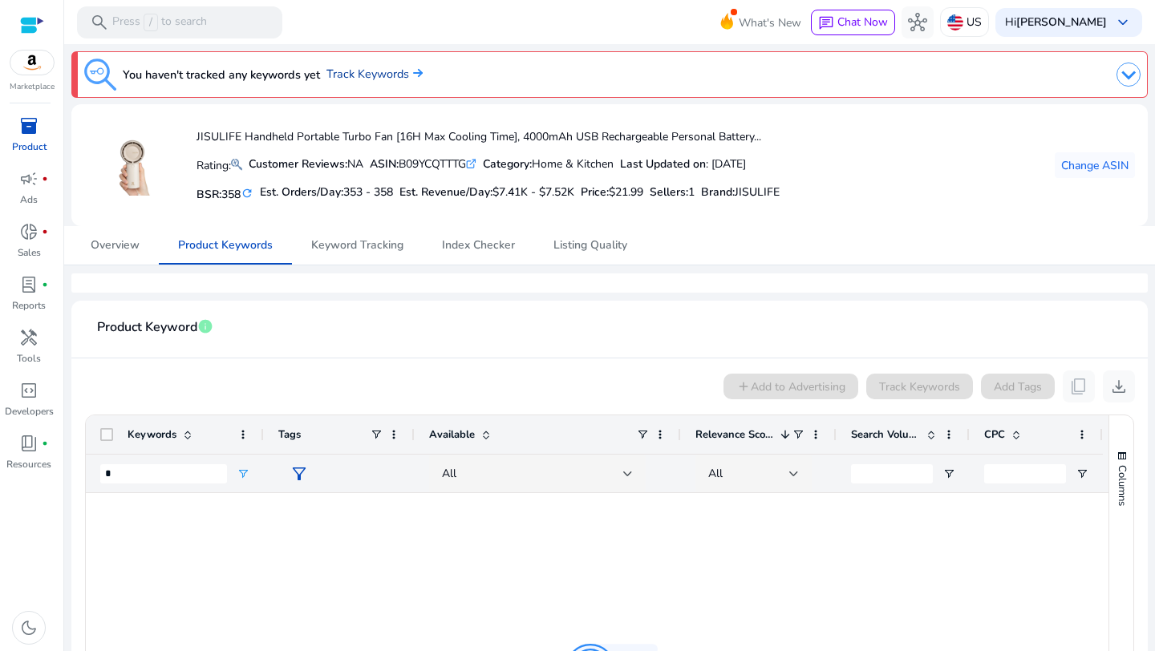
click at [400, 77] on link "Track Keywords" at bounding box center [374, 75] width 96 height 18
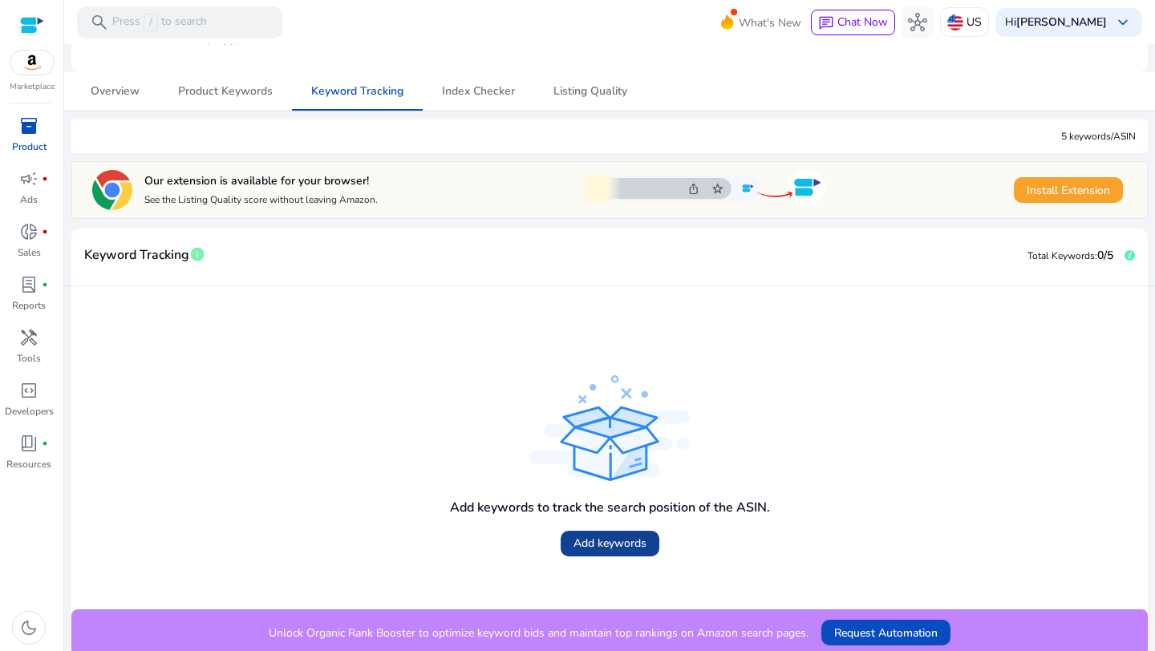
scroll to position [159, 0]
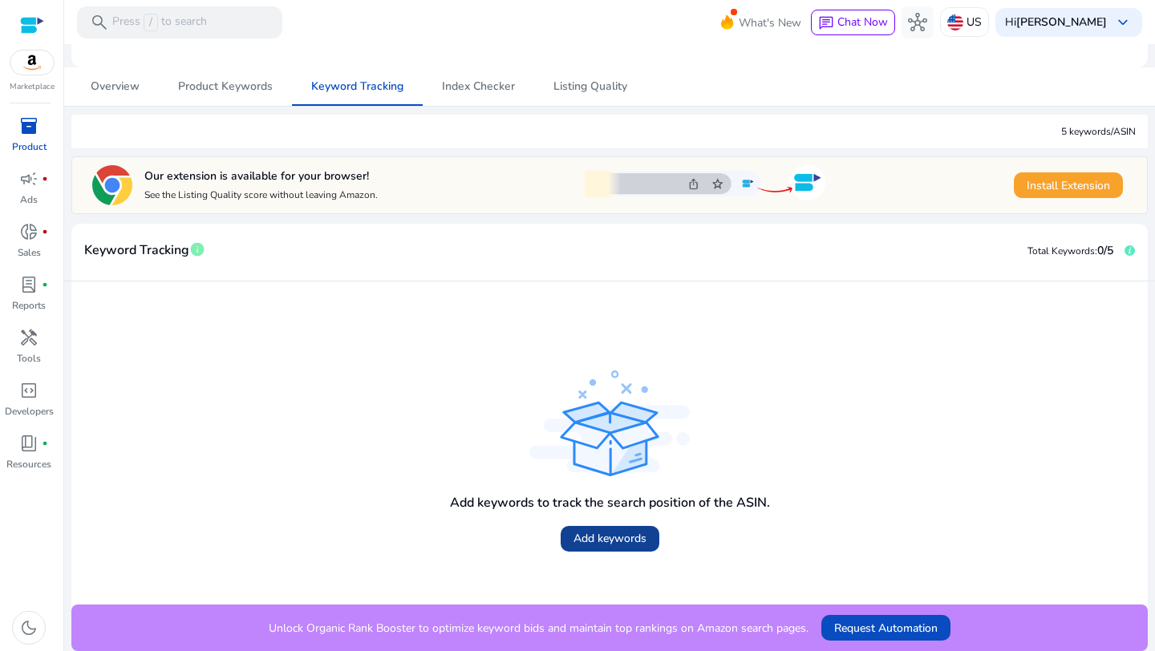
click at [617, 538] on span "Add keywords" at bounding box center [610, 538] width 73 height 17
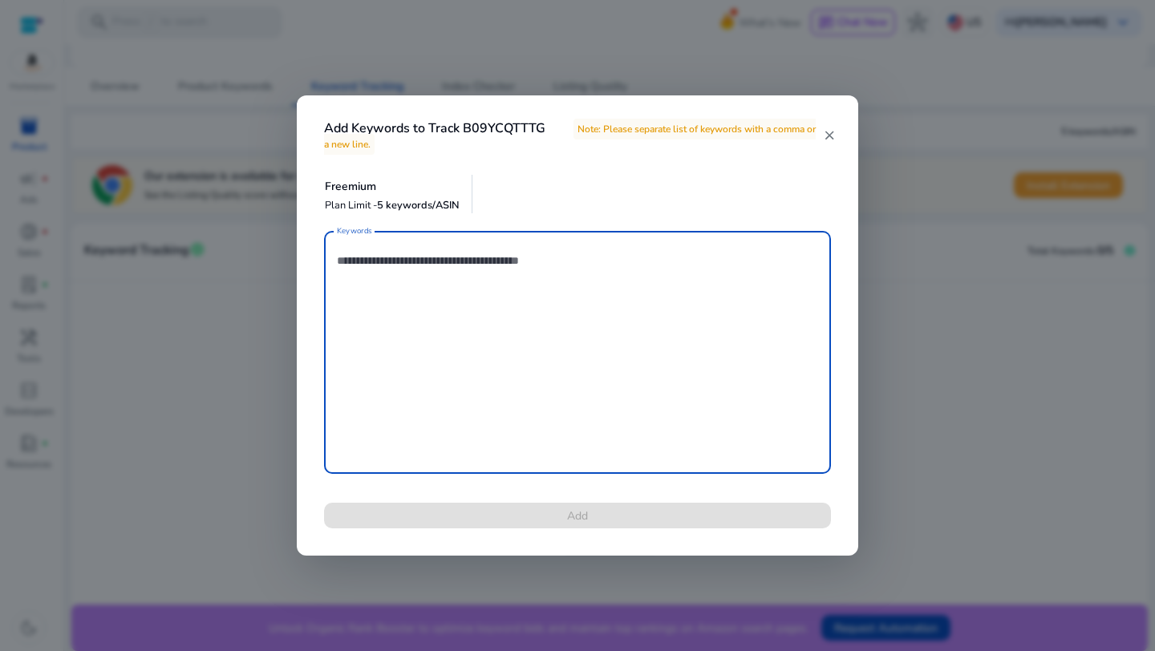
click at [472, 294] on textarea "Keywords" at bounding box center [577, 352] width 481 height 227
paste textarea "**********"
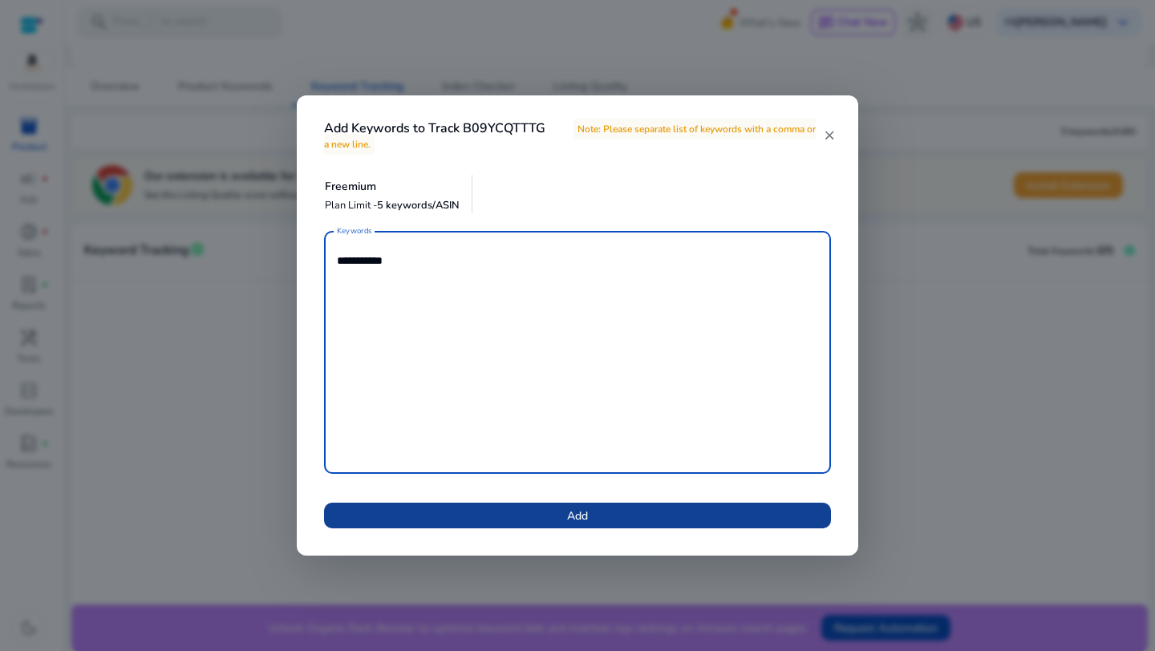
type textarea "**********"
click at [524, 520] on span at bounding box center [577, 516] width 507 height 39
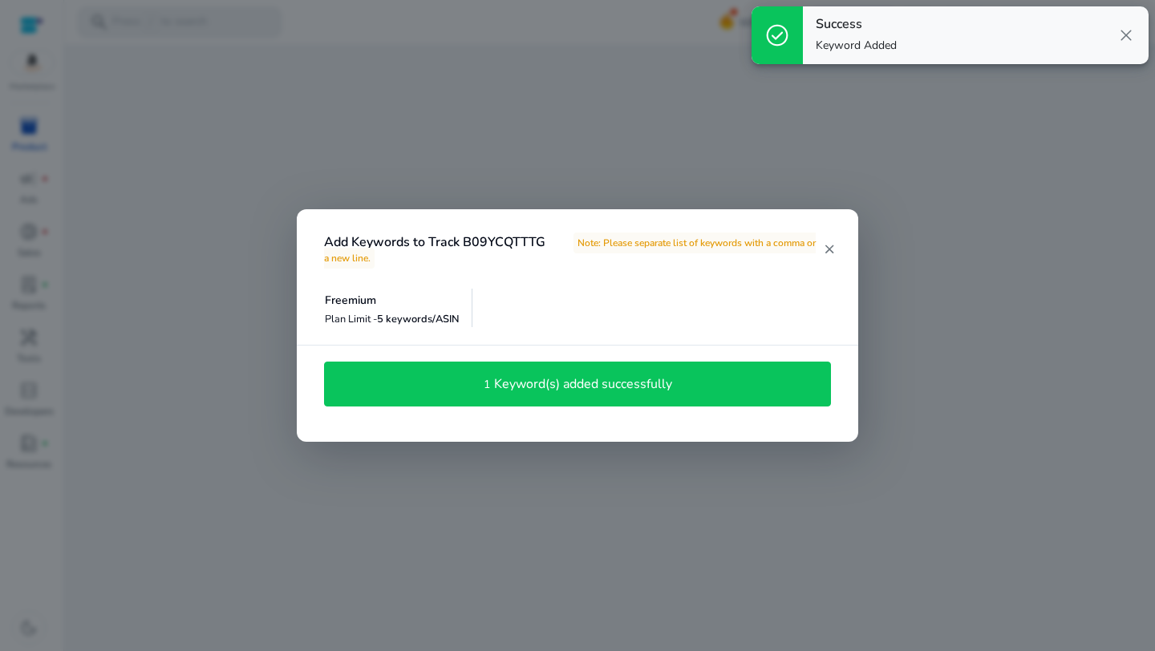
click at [552, 389] on h4 "Keyword(s) added successfully" at bounding box center [583, 384] width 178 height 15
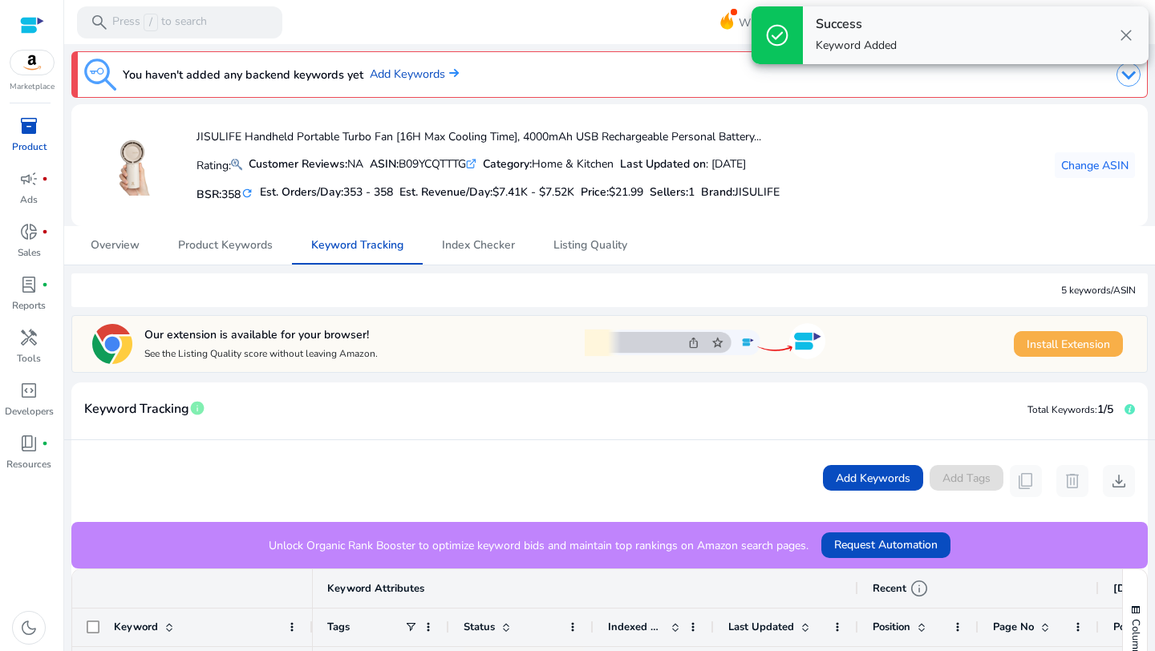
click at [1055, 339] on span "Install Extension" at bounding box center [1068, 344] width 83 height 17
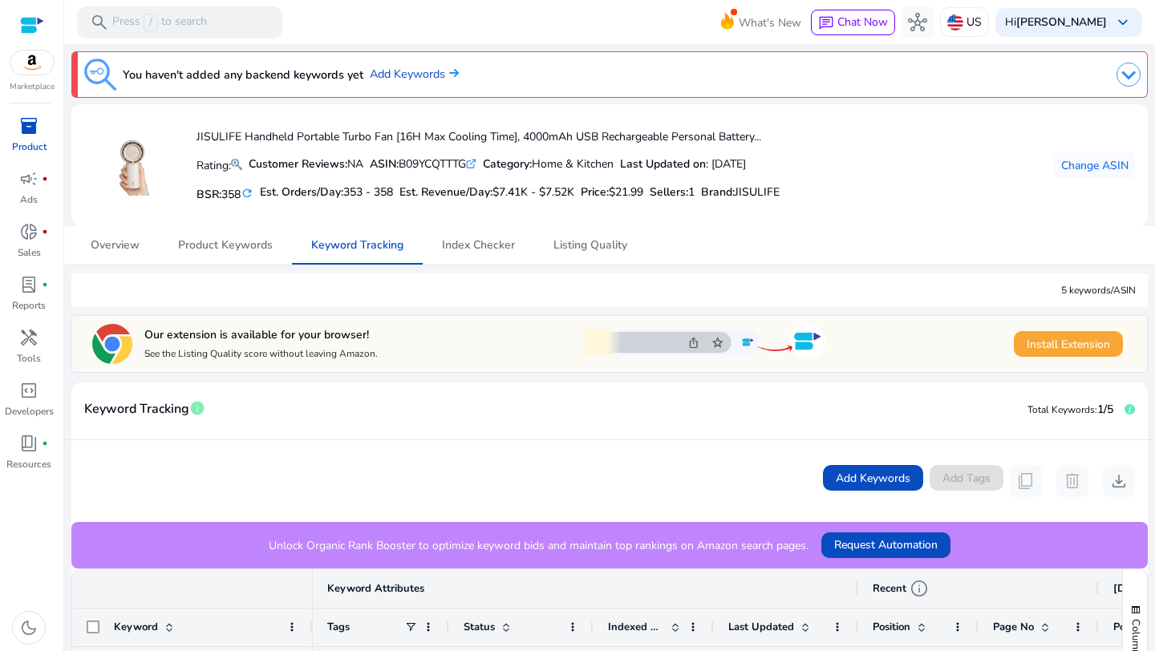
click at [1029, 343] on span "Install Extension" at bounding box center [1068, 344] width 83 height 17
click at [798, 346] on img at bounding box center [705, 342] width 241 height 42
click at [728, 343] on img at bounding box center [705, 342] width 241 height 42
click at [671, 343] on img at bounding box center [705, 342] width 241 height 42
click at [907, 545] on span "Request Automation" at bounding box center [885, 545] width 103 height 17
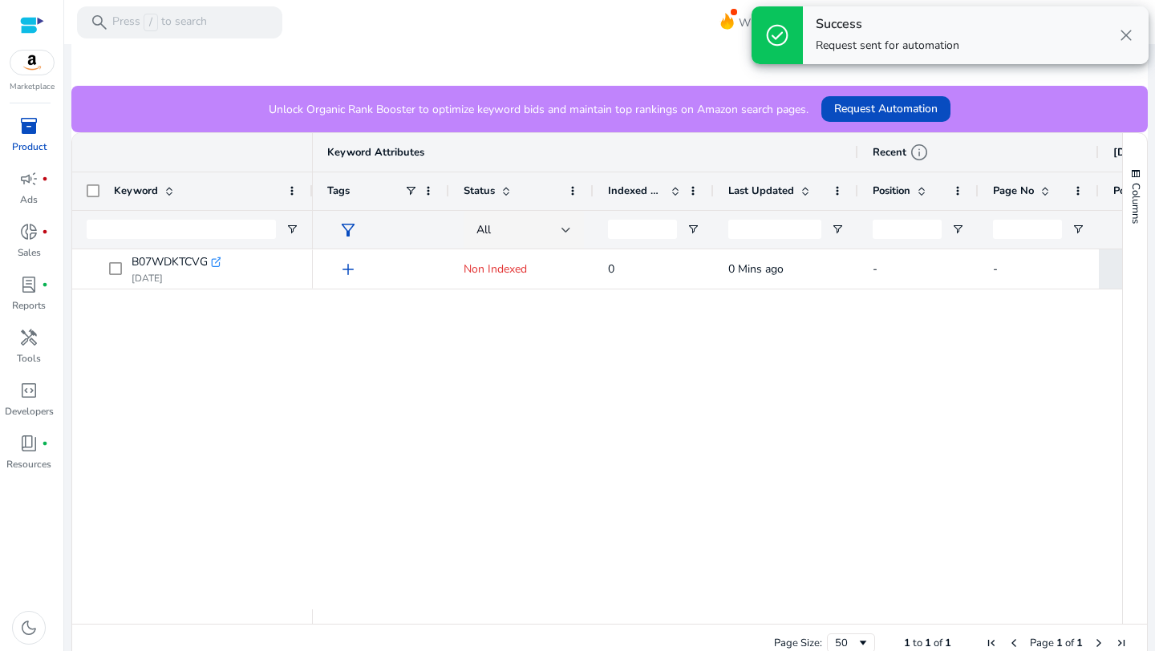
scroll to position [432, 0]
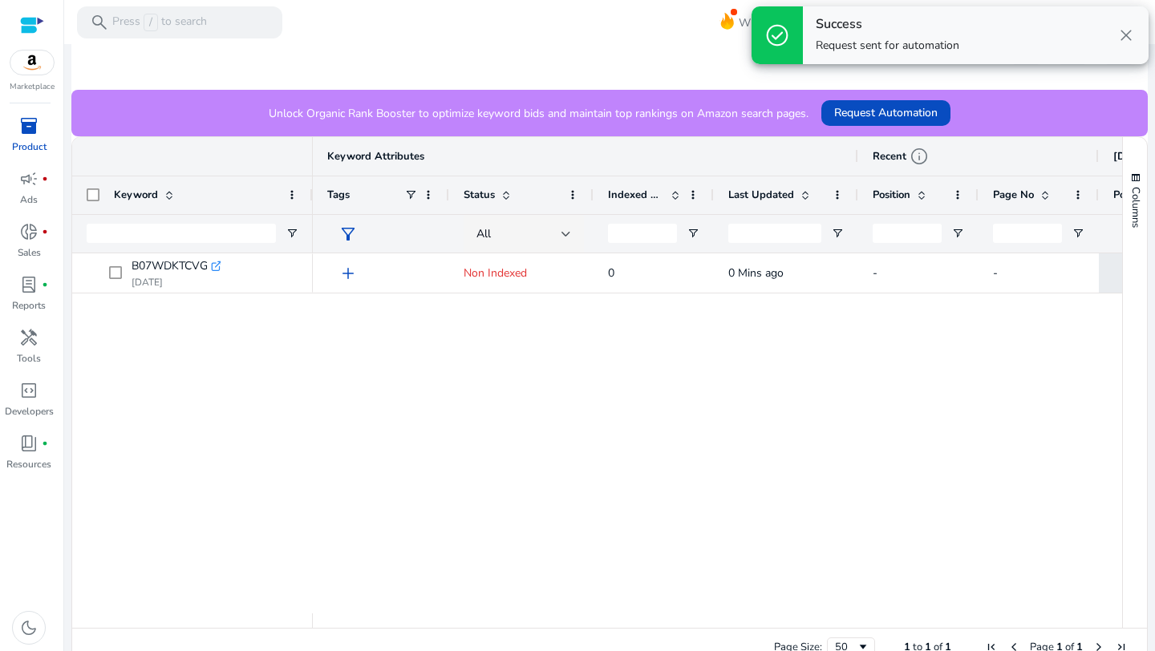
click at [480, 310] on div "add Non Indexed 0 0 Mins ago - - NA NA NA" at bounding box center [717, 433] width 809 height 360
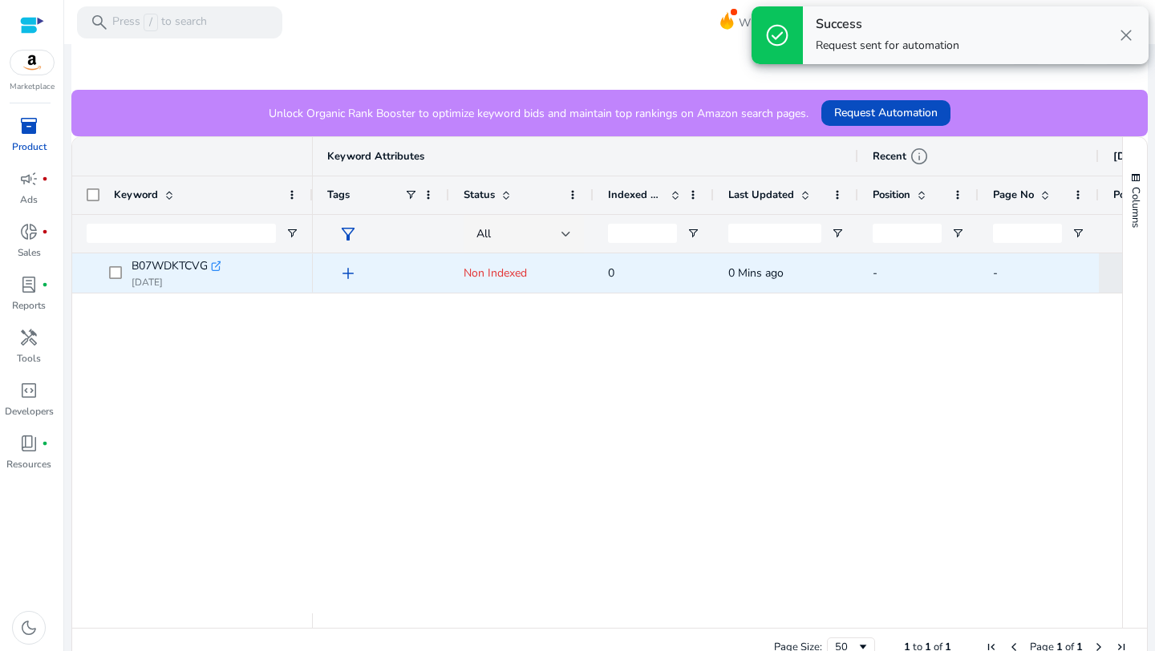
click at [470, 278] on span "Non Indexed" at bounding box center [495, 273] width 63 height 15
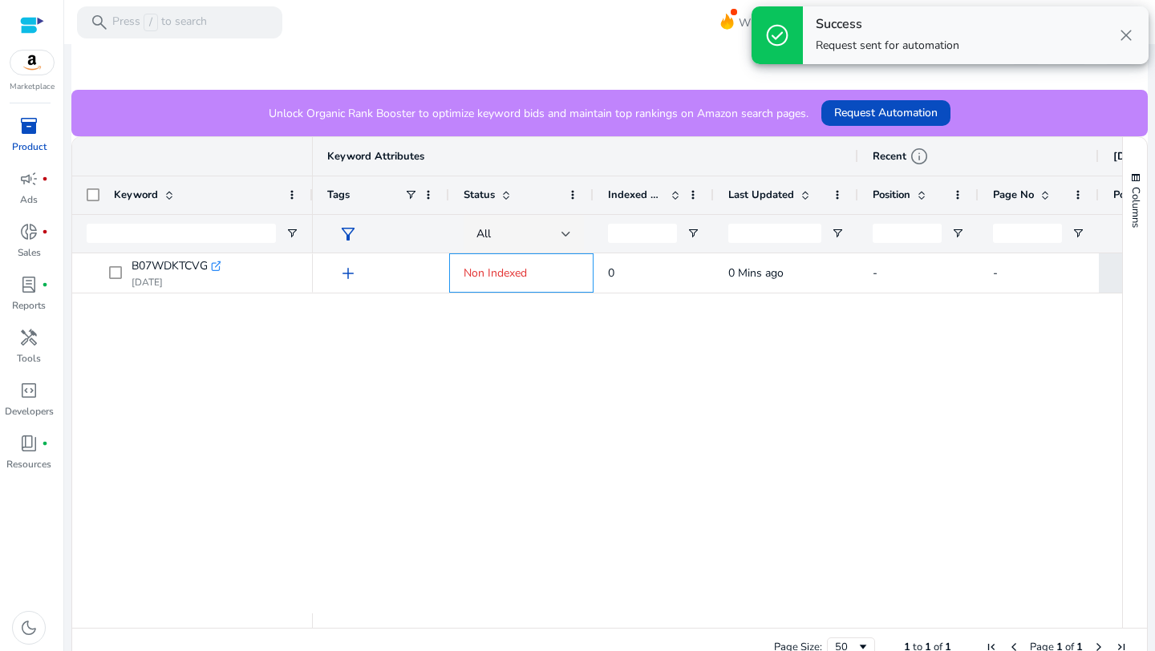
scroll to position [0, 0]
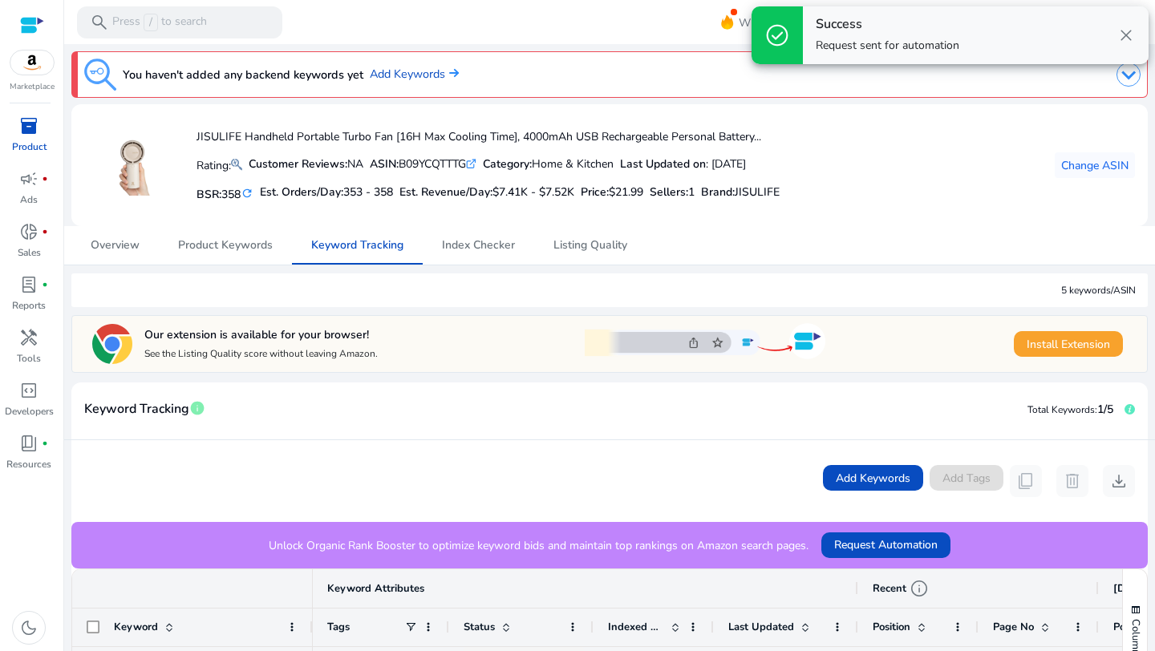
click at [96, 338] on img at bounding box center [112, 344] width 40 height 40
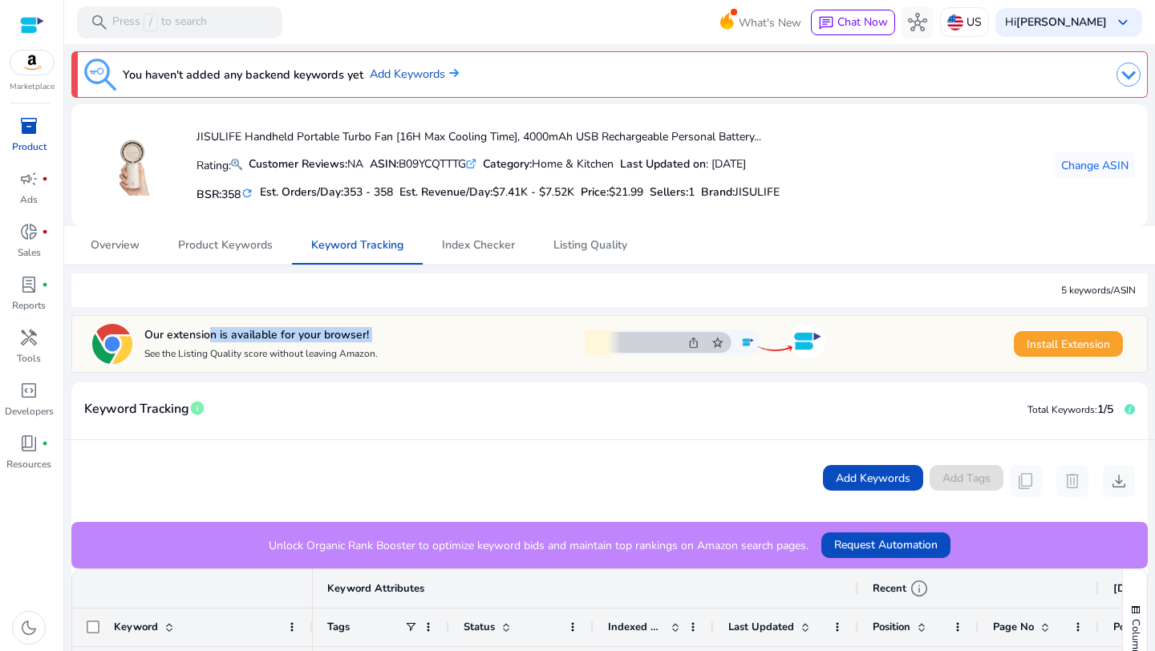
drag, startPoint x: 205, startPoint y: 338, endPoint x: 456, endPoint y: 344, distance: 252.0
click at [456, 344] on div "Our extension is available for your browser! See the Listing Quality score with…" at bounding box center [607, 344] width 1039 height 48
click at [564, 327] on div "Our extension is available for your browser! See the Listing Quality score with…" at bounding box center [607, 344] width 1039 height 48
click at [711, 334] on img at bounding box center [705, 342] width 241 height 42
click at [115, 320] on div "Our extension is available for your browser! See the Listing Quality score with…" at bounding box center [244, 344] width 312 height 48
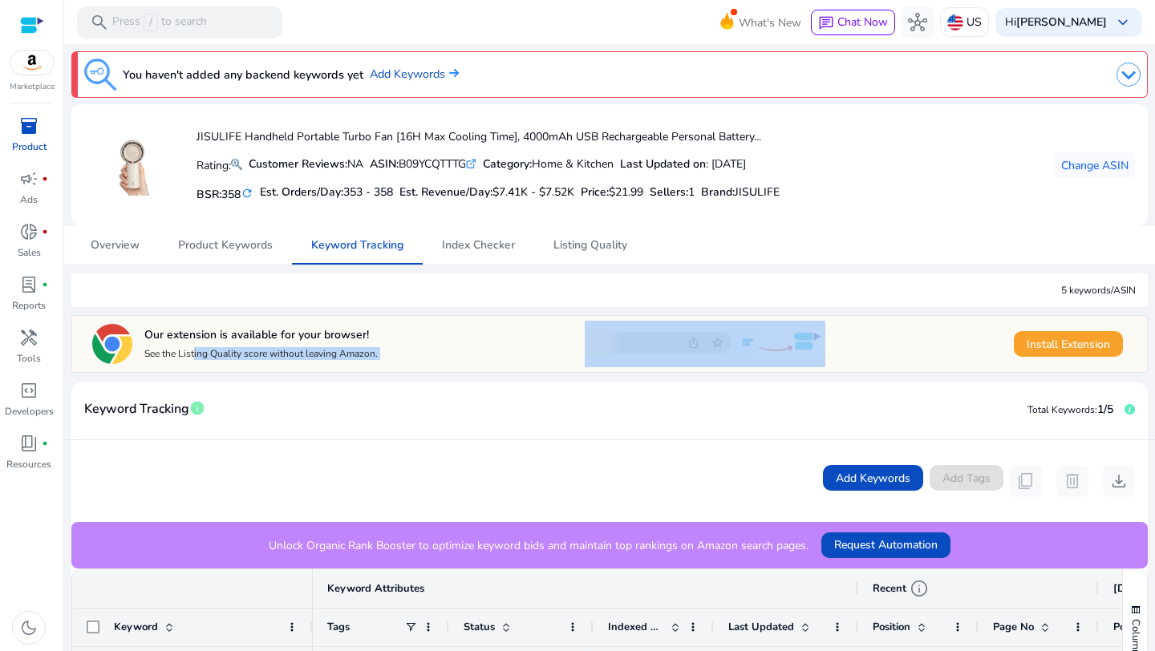
drag, startPoint x: 193, startPoint y: 356, endPoint x: 495, endPoint y: 363, distance: 302.5
click at [495, 363] on div "Our extension is available for your browser! See the Listing Quality score with…" at bounding box center [607, 344] width 1039 height 48
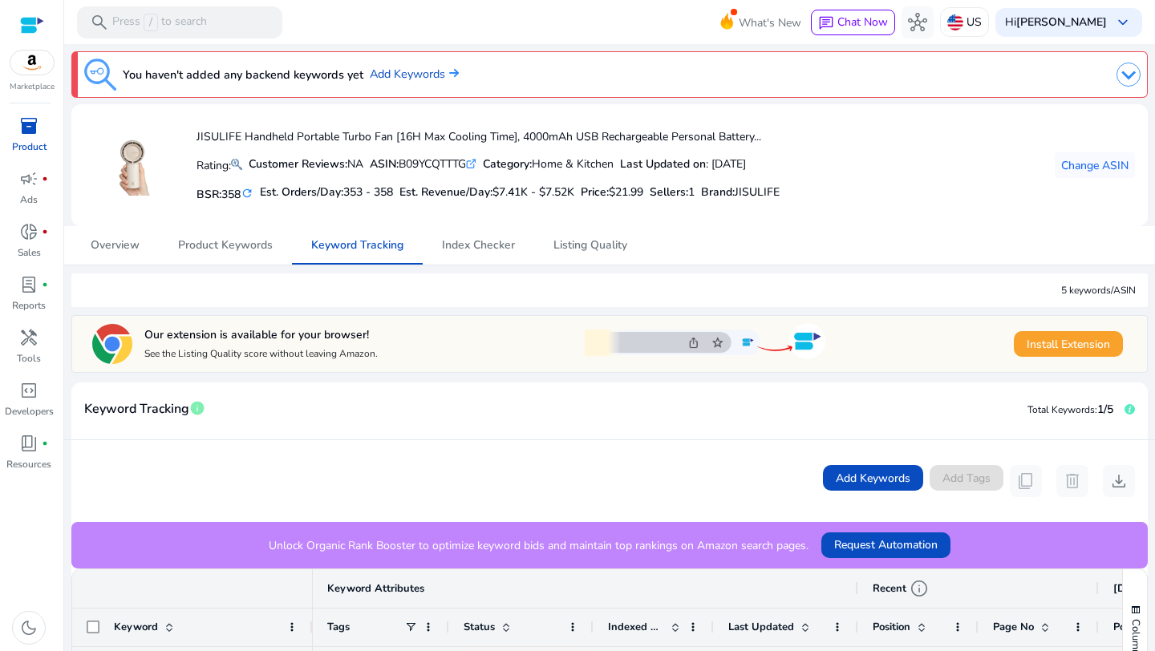
click at [724, 386] on div "Keyword Tracking info Total Keywords: 1/5" at bounding box center [609, 412] width 1076 height 58
click at [855, 383] on div "Keyword Tracking info Total Keywords: 1/5" at bounding box center [609, 412] width 1076 height 58
click at [30, 27] on div at bounding box center [32, 25] width 24 height 18
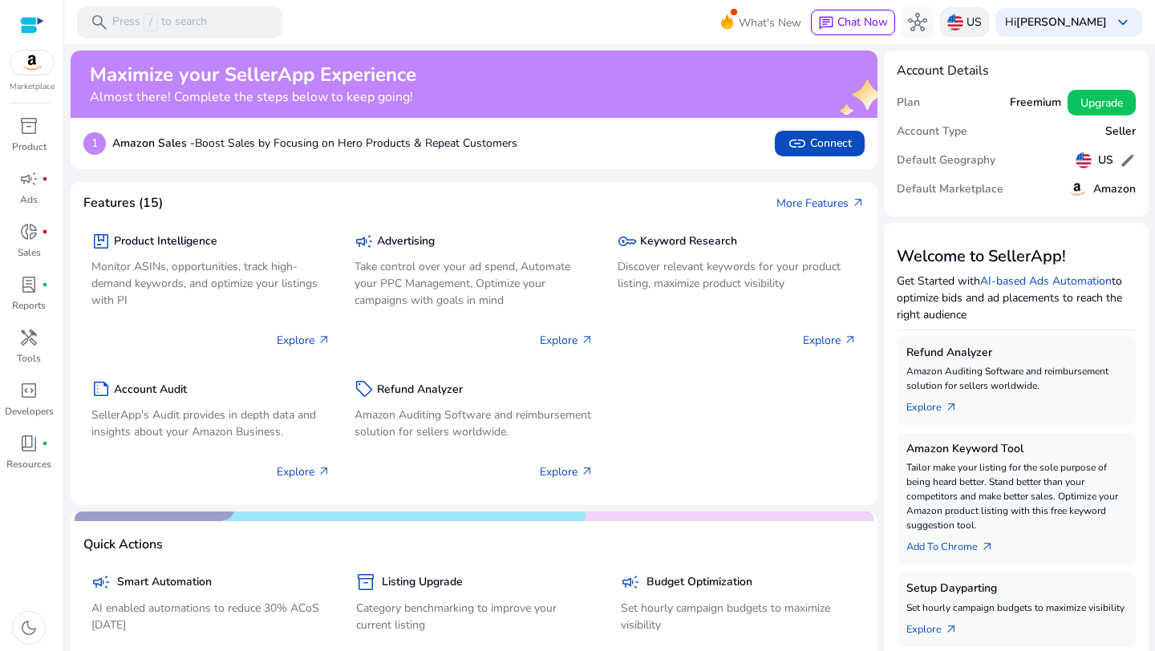
click at [979, 16] on p "US" at bounding box center [974, 22] width 15 height 28
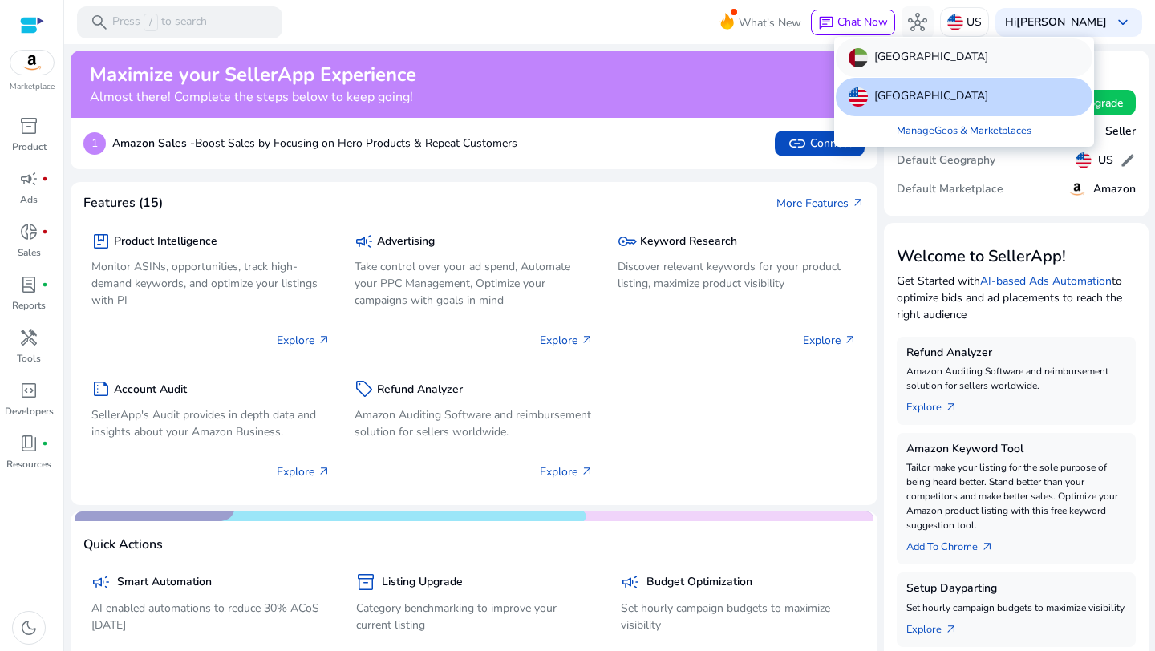
click at [914, 61] on p "[GEOGRAPHIC_DATA]" at bounding box center [931, 57] width 114 height 19
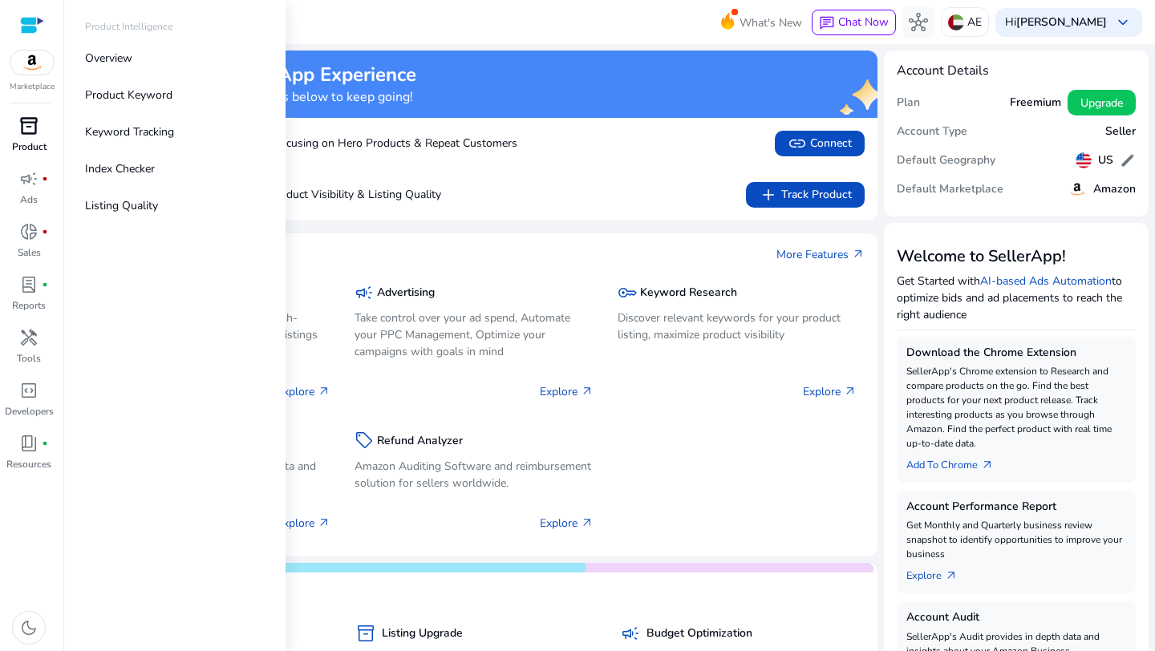
click at [23, 134] on span "inventory_2" at bounding box center [28, 125] width 19 height 19
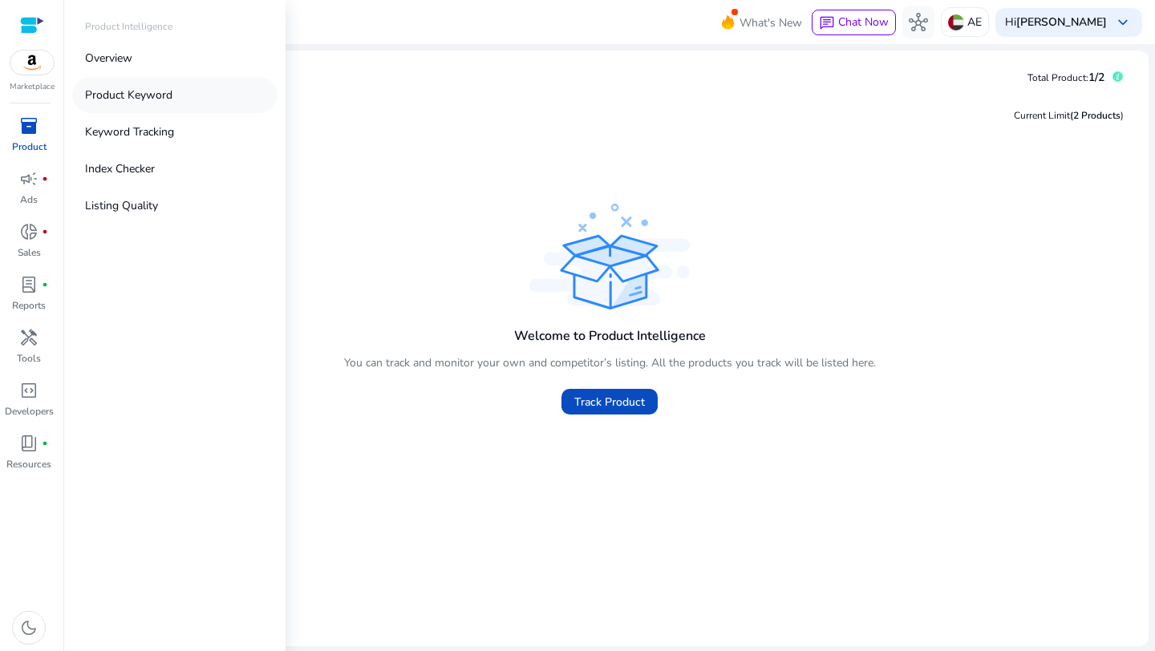
click at [140, 97] on p "Product Keyword" at bounding box center [128, 95] width 87 height 17
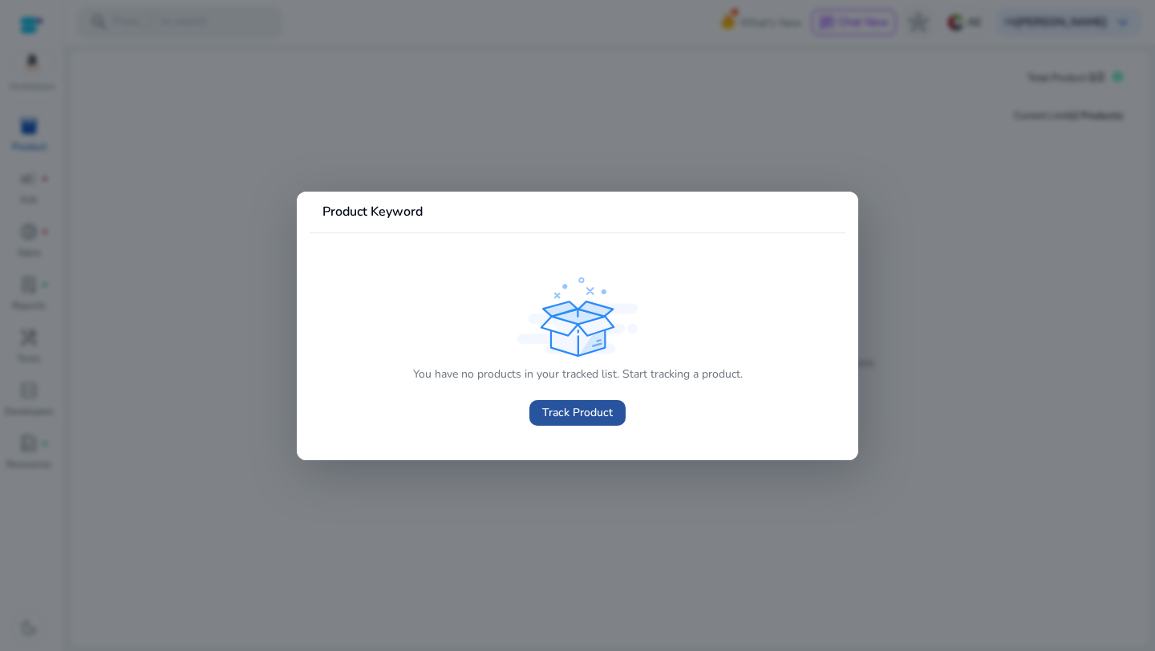
click at [552, 405] on span "Track Product" at bounding box center [577, 412] width 71 height 17
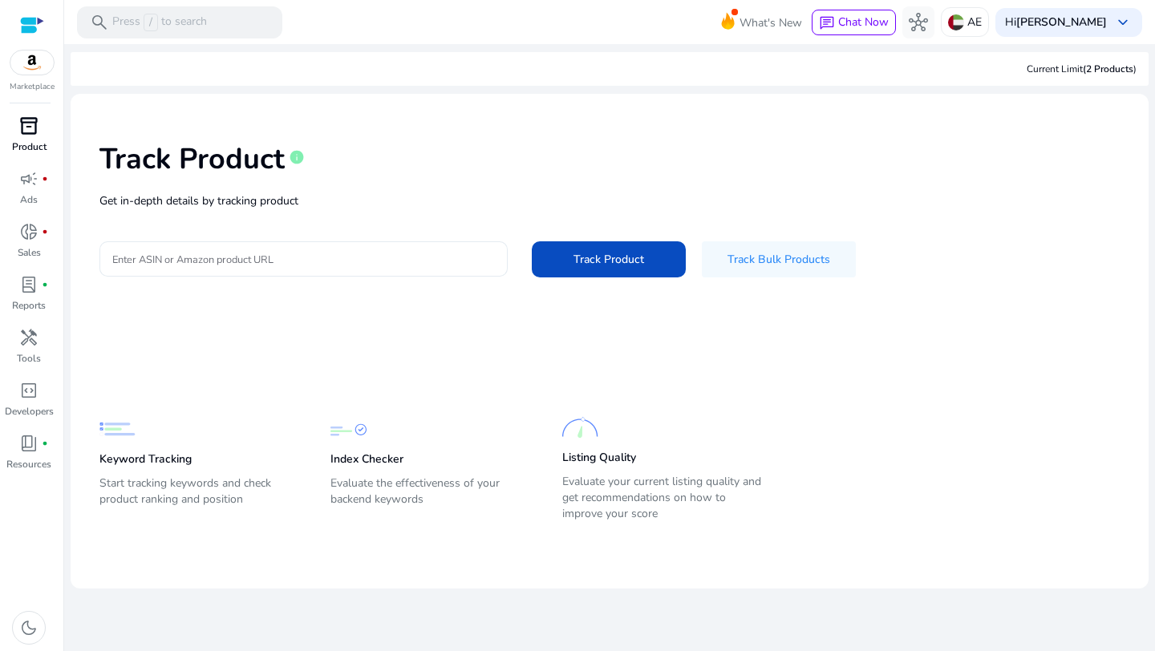
click at [348, 264] on input "Enter ASIN or Amazon product URL" at bounding box center [303, 259] width 383 height 18
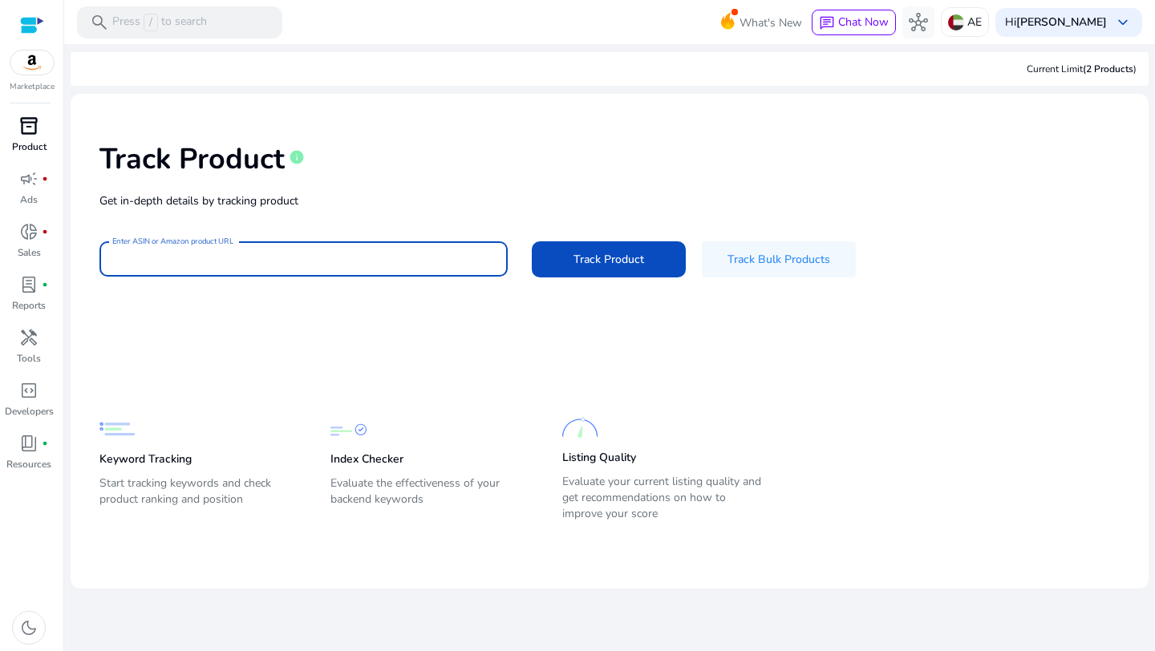
type input "**********"
click at [579, 266] on span "Track Product" at bounding box center [609, 259] width 71 height 17
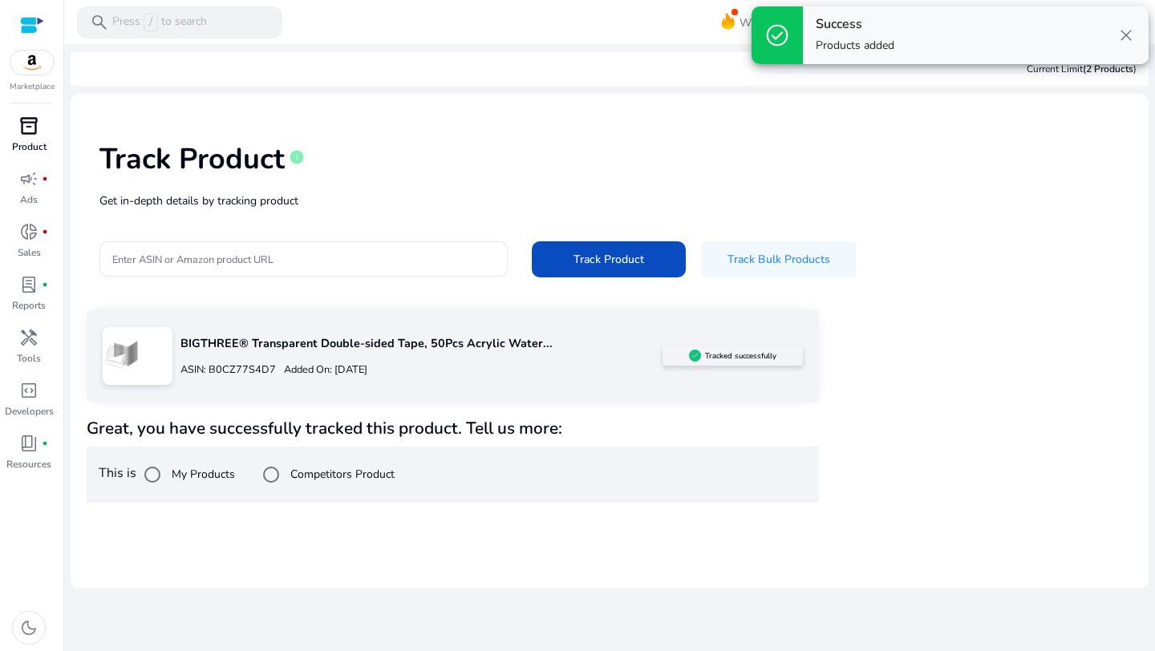
click at [111, 367] on img at bounding box center [121, 353] width 36 height 36
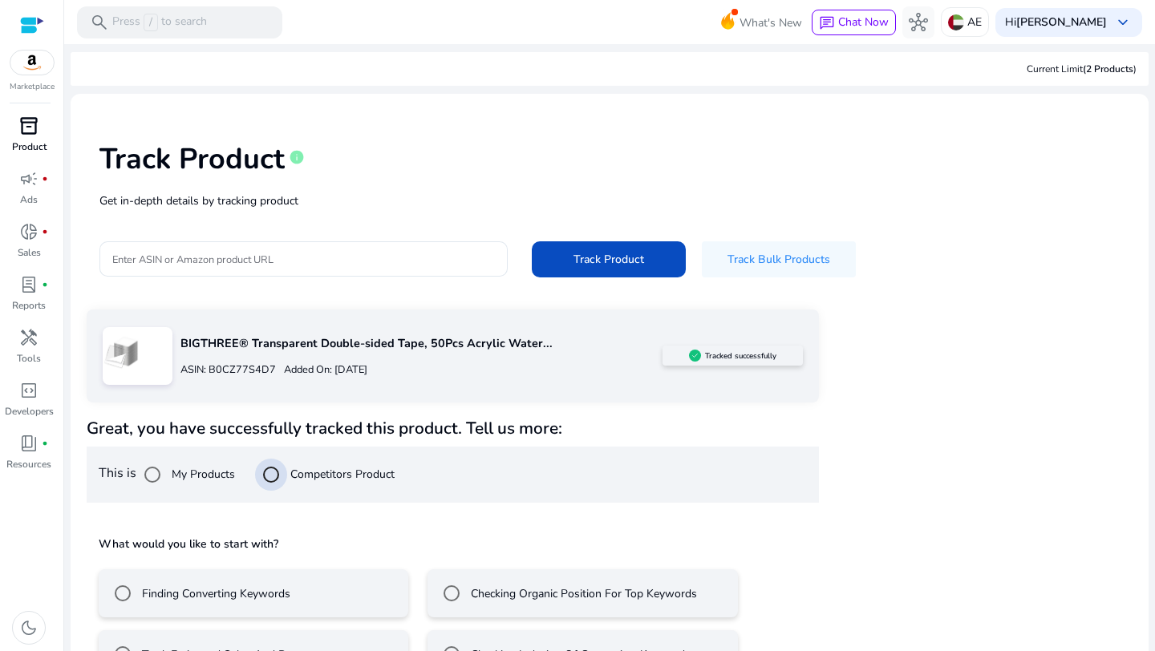
scroll to position [51, 0]
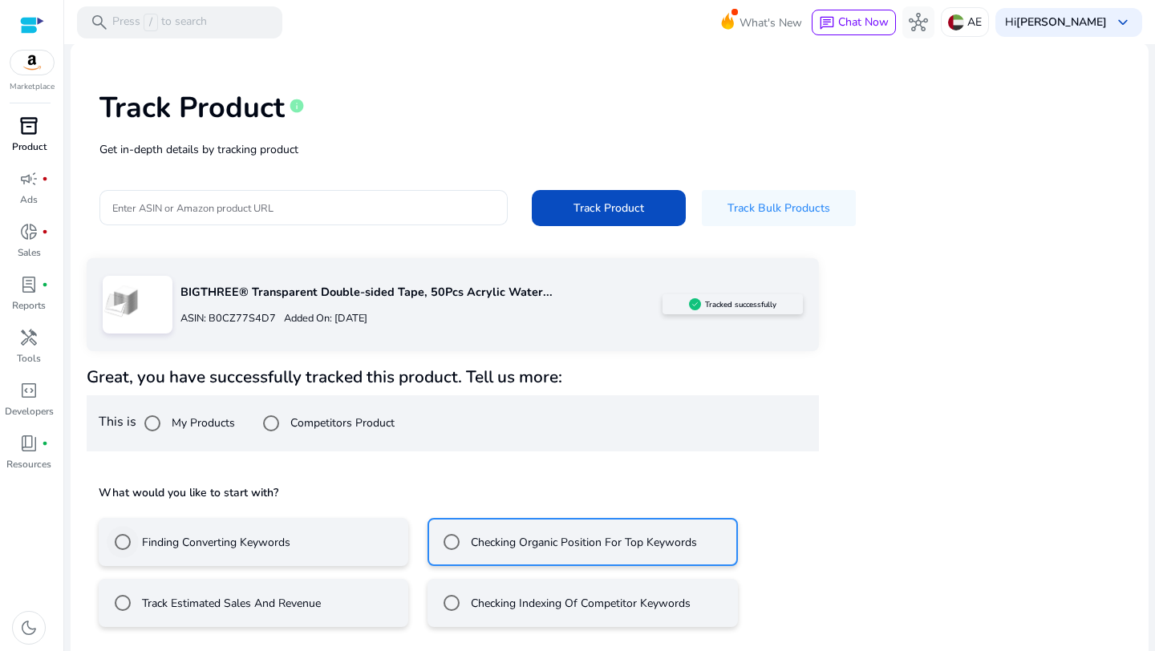
click at [225, 545] on label "Finding Converting Keywords" at bounding box center [215, 542] width 152 height 17
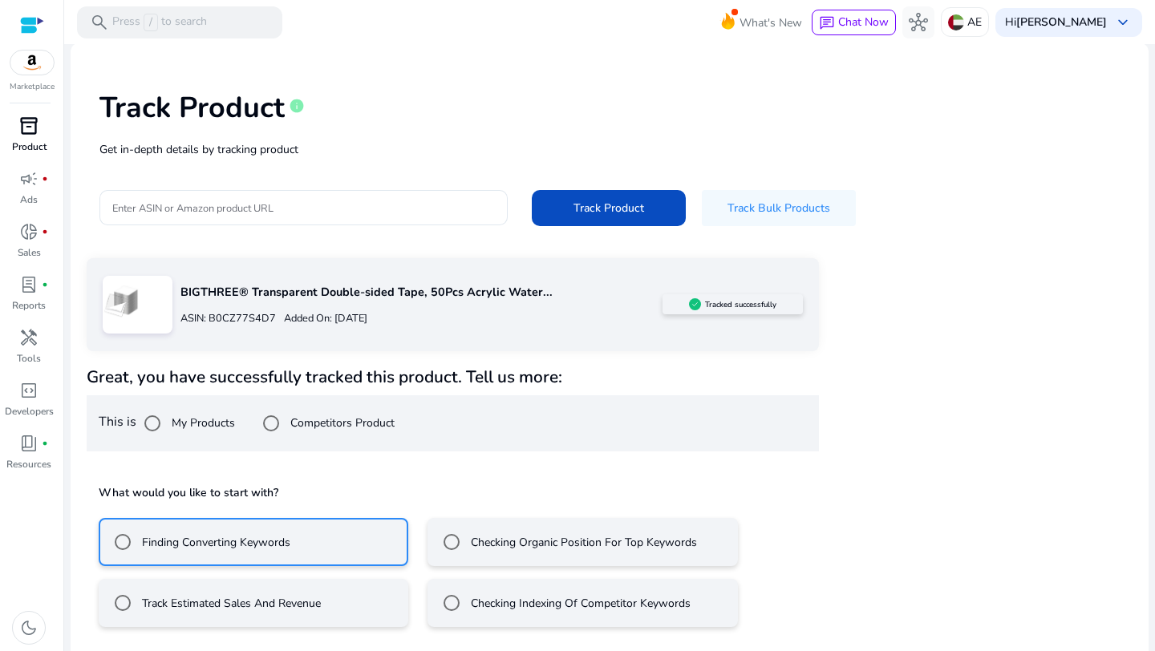
click at [476, 538] on label "Checking Organic Position For Top Keywords" at bounding box center [582, 542] width 229 height 17
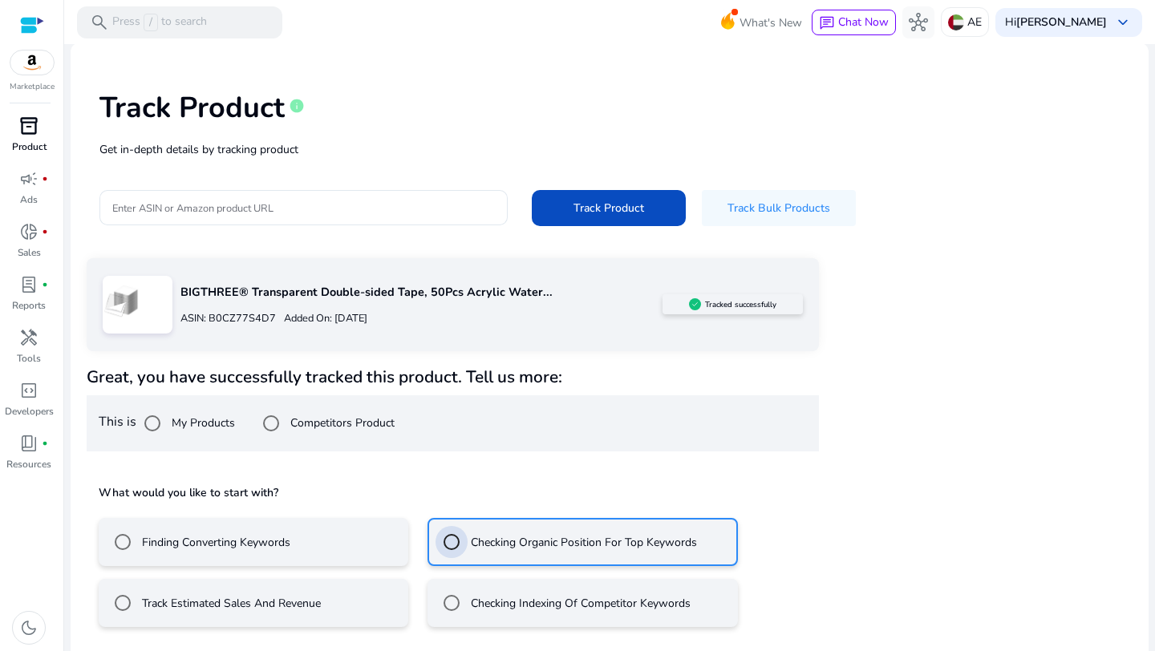
scroll to position [123, 0]
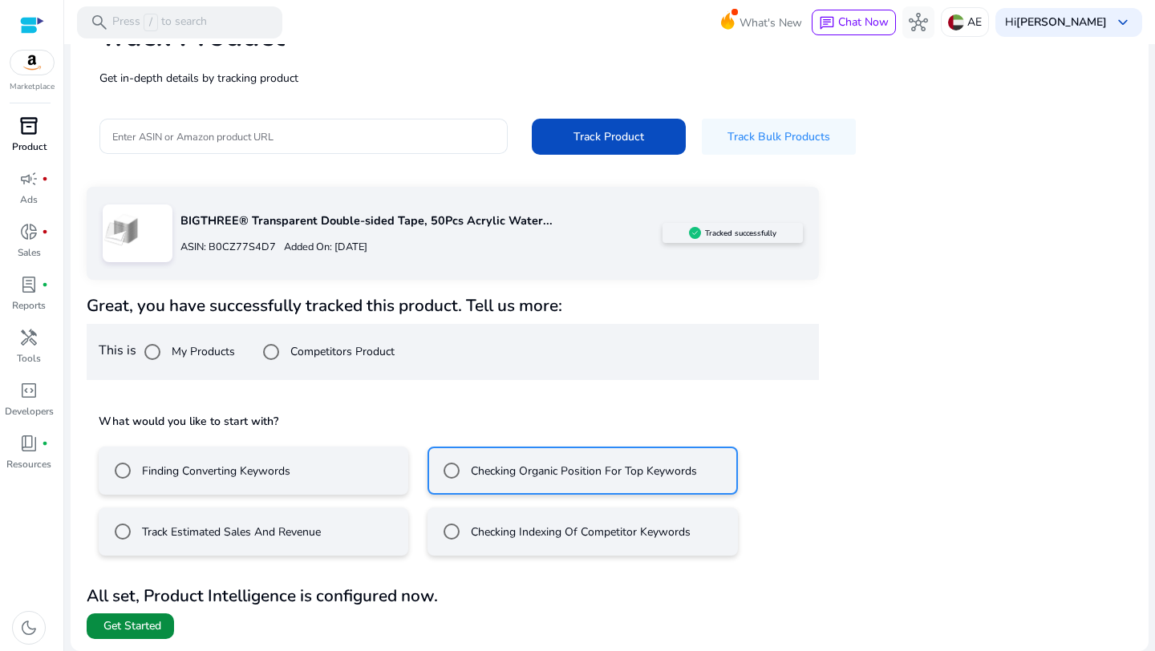
click at [140, 619] on span "Get Started" at bounding box center [132, 626] width 58 height 16
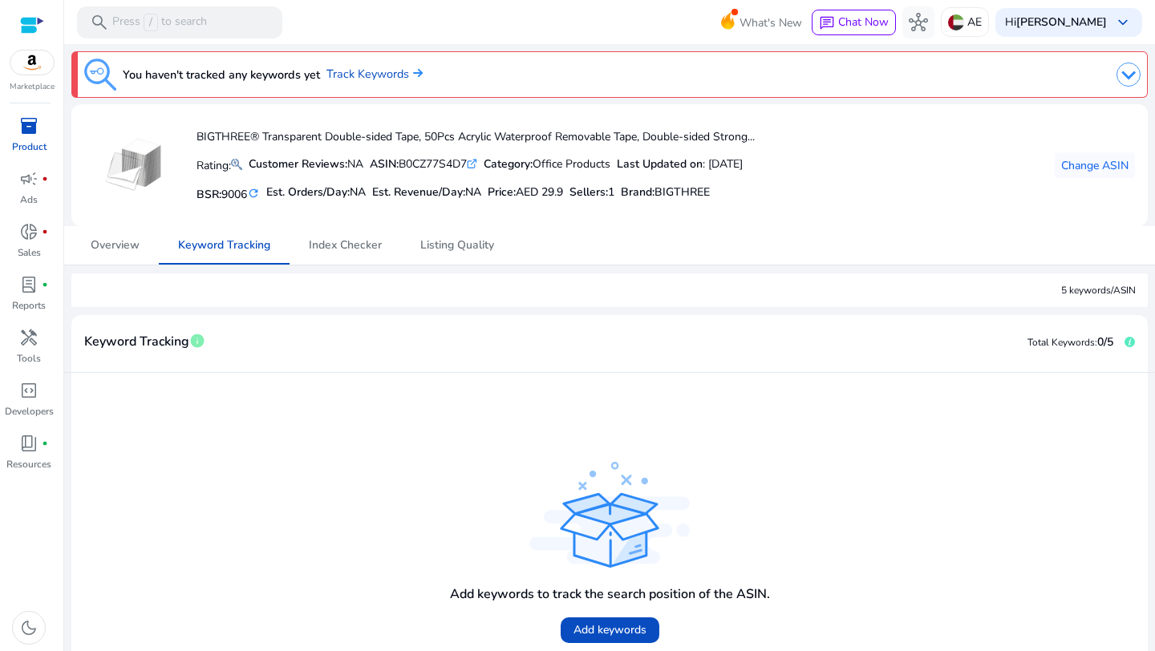
scroll to position [49, 0]
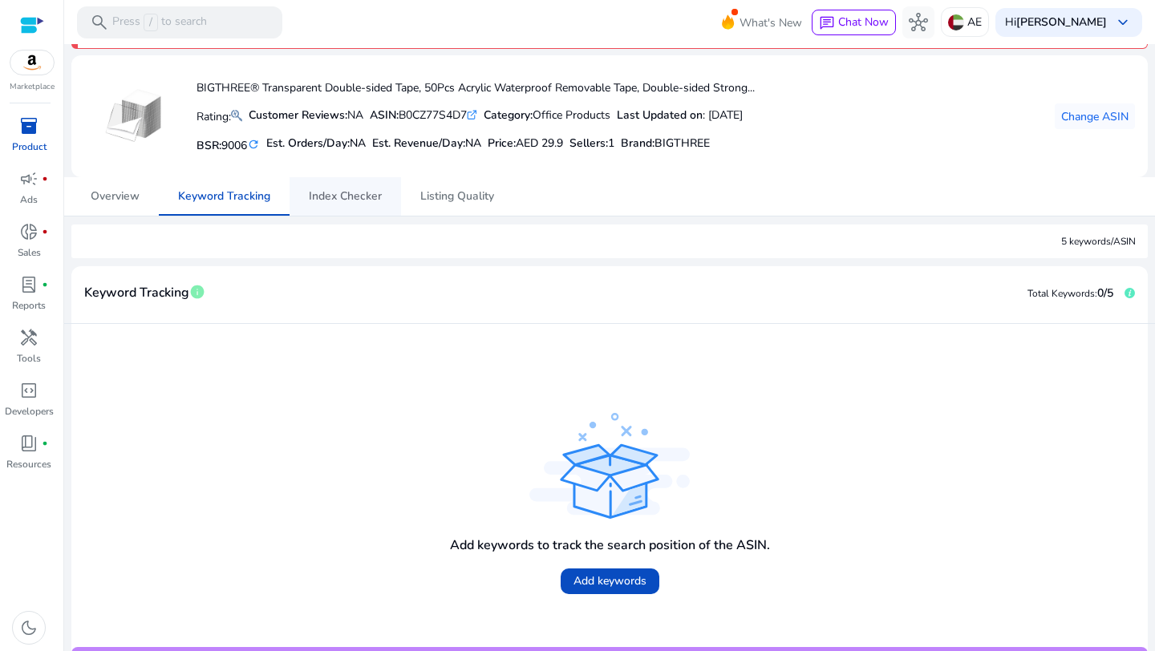
click at [354, 202] on span "Index Checker" at bounding box center [345, 196] width 73 height 11
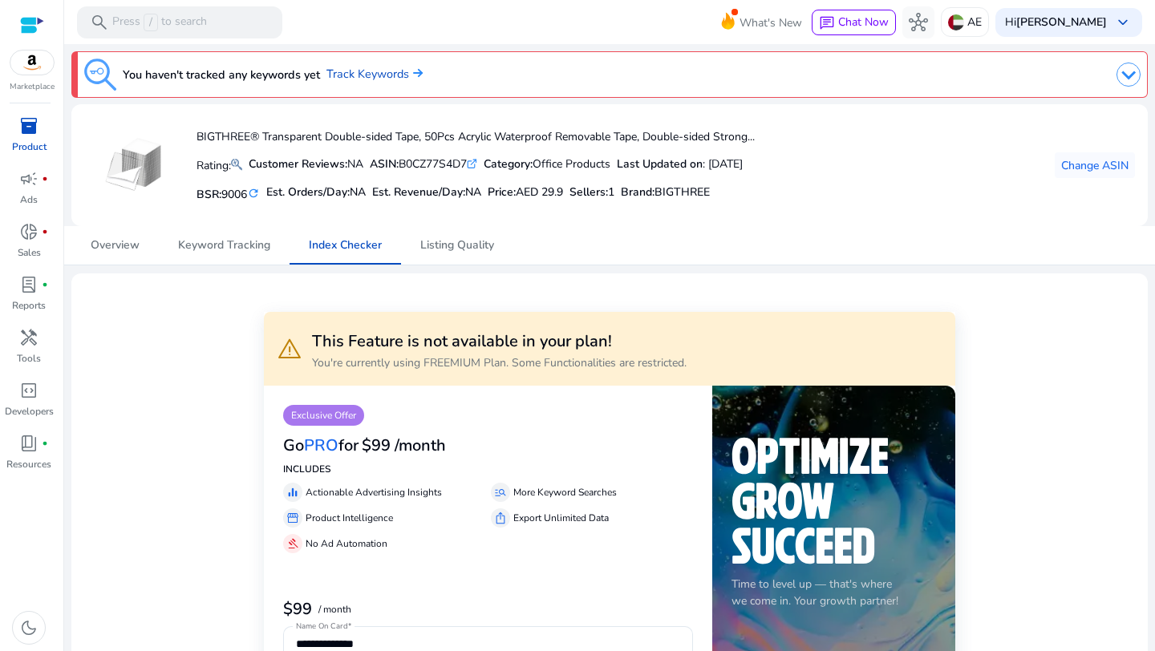
scroll to position [290, 0]
